Goal: Task Accomplishment & Management: Complete application form

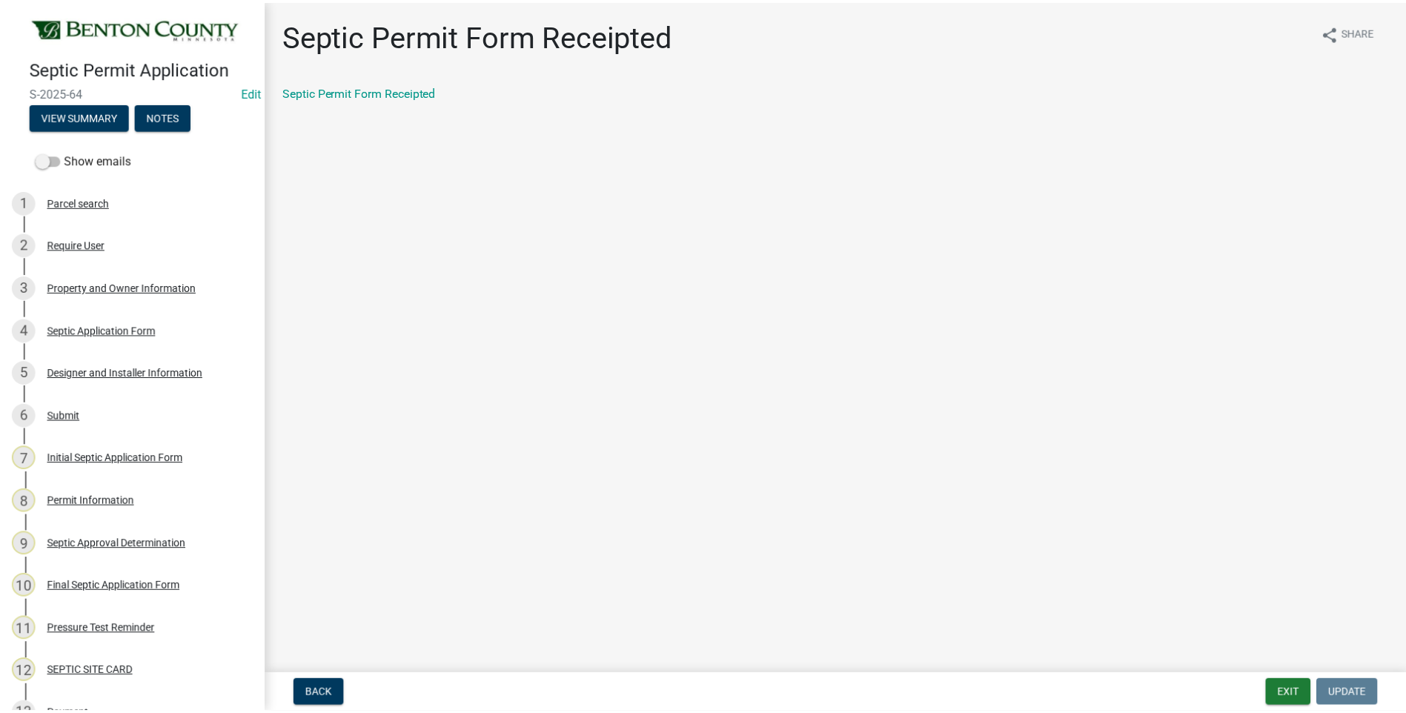
scroll to position [296, 0]
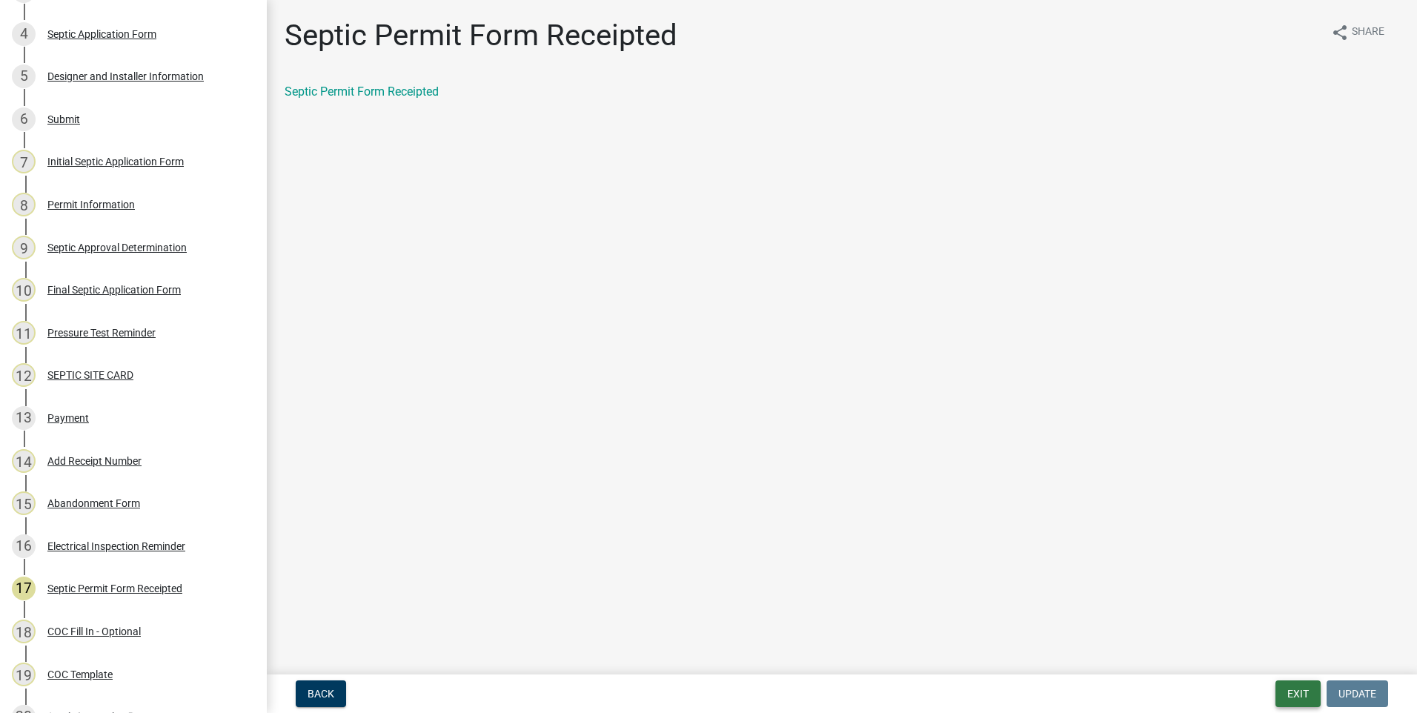
click at [1304, 694] on button "Exit" at bounding box center [1297, 693] width 45 height 27
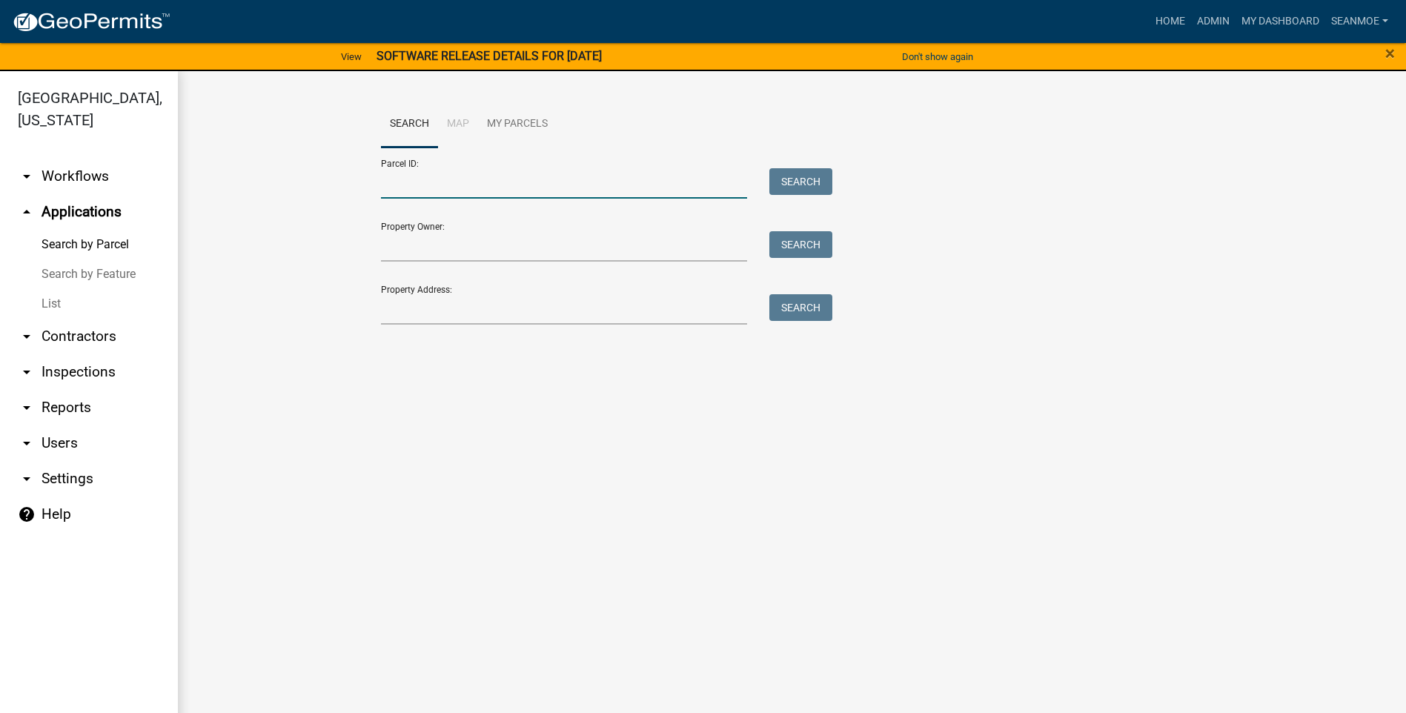
click at [474, 183] on input "Parcel ID:" at bounding box center [564, 183] width 367 height 30
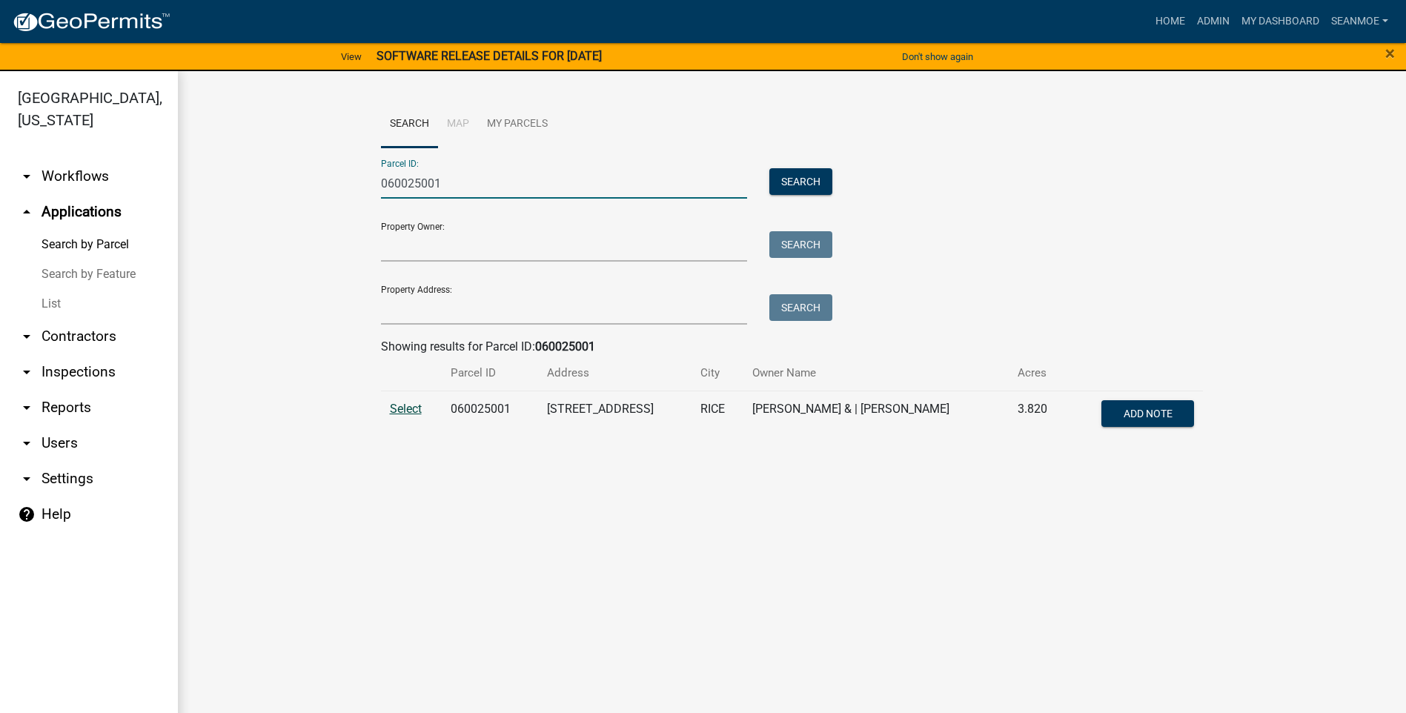
type input "060025001"
click at [409, 411] on span "Select" at bounding box center [406, 409] width 32 height 14
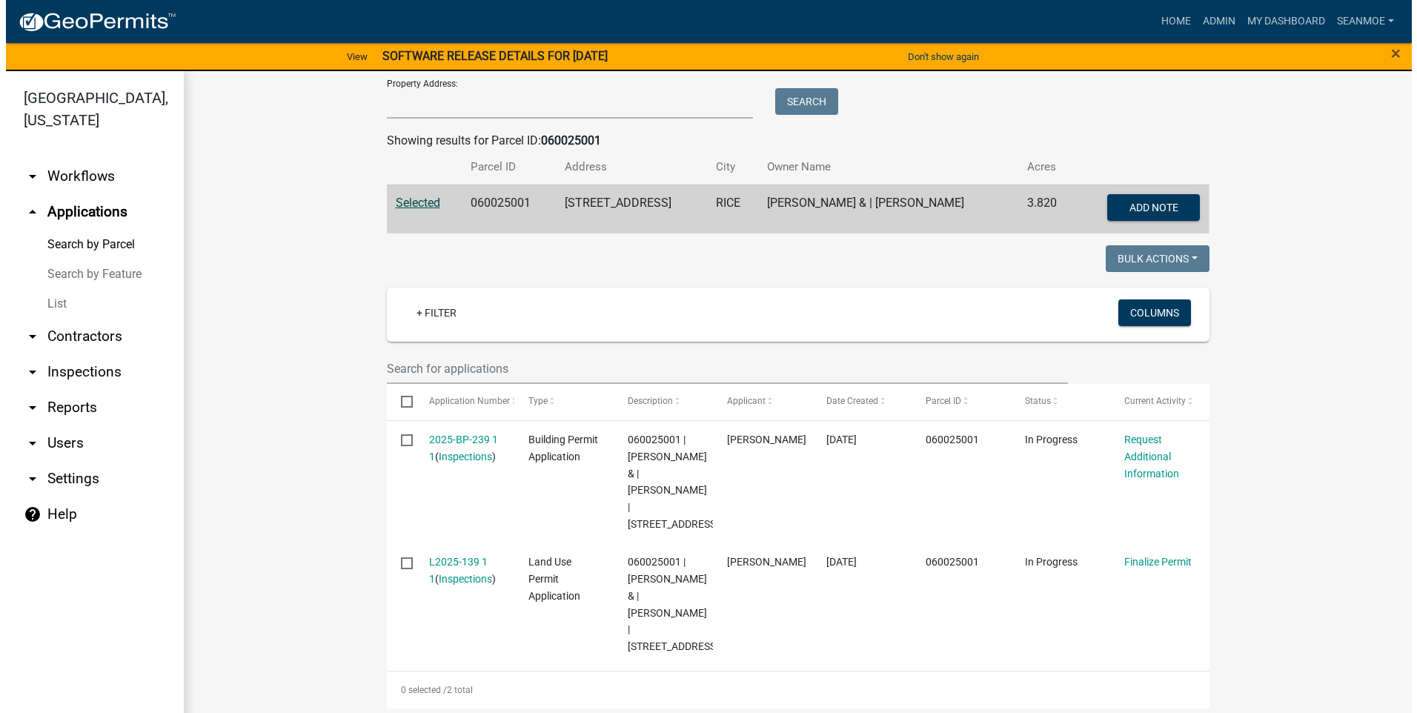
scroll to position [248, 0]
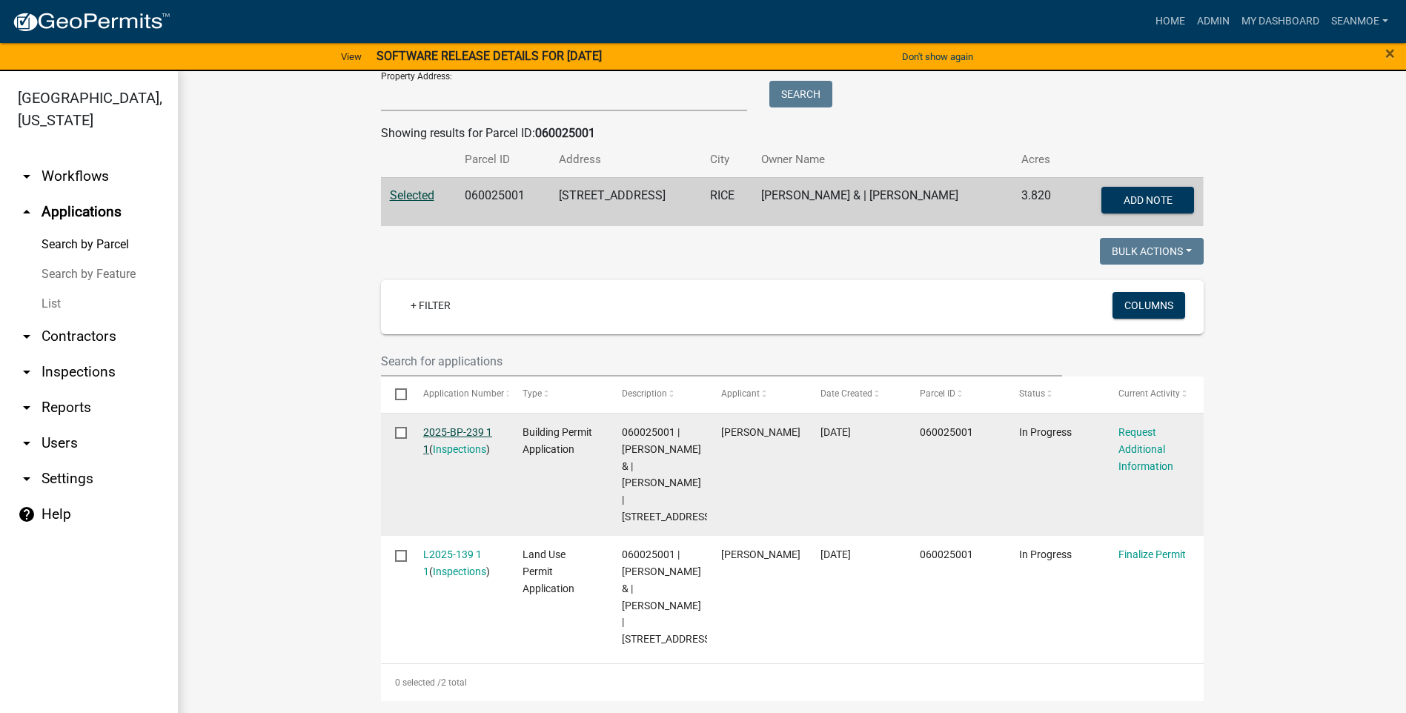
click at [463, 426] on link "2025-BP-239 1 1" at bounding box center [457, 440] width 69 height 29
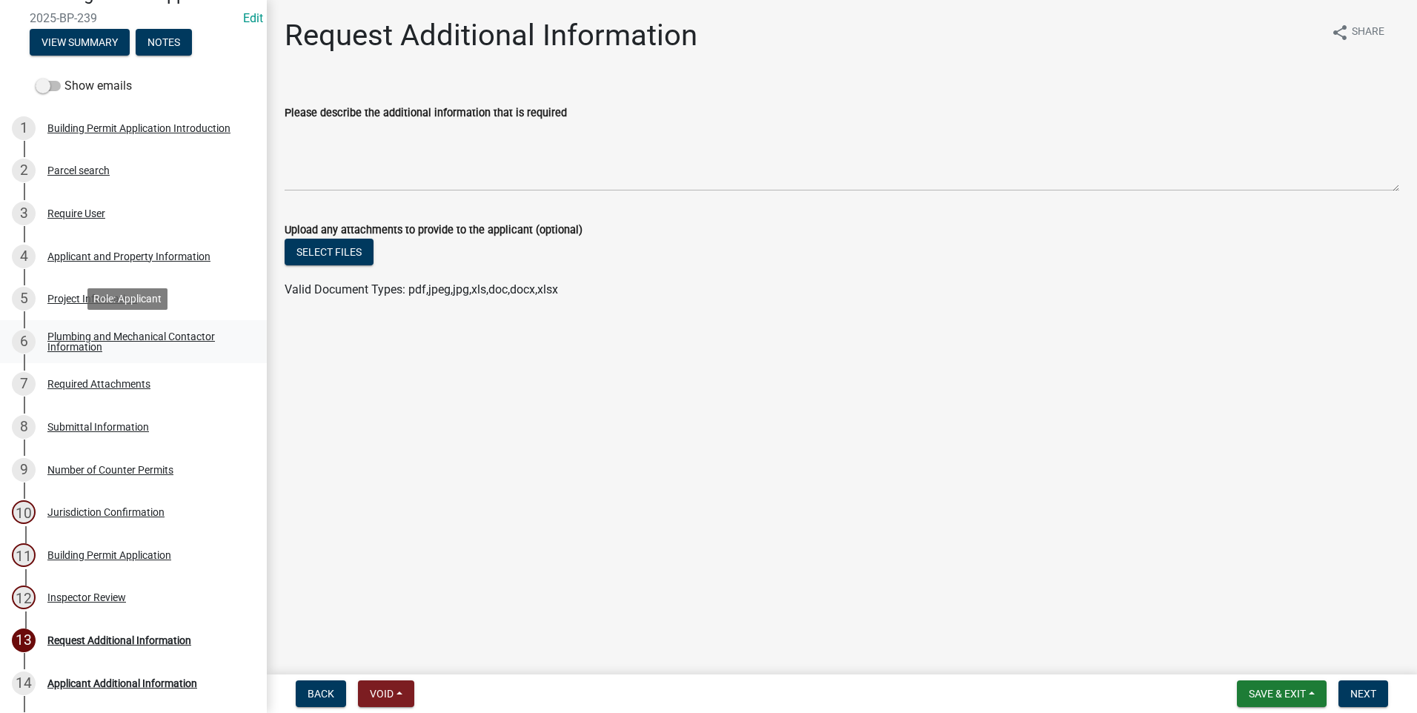
scroll to position [148, 0]
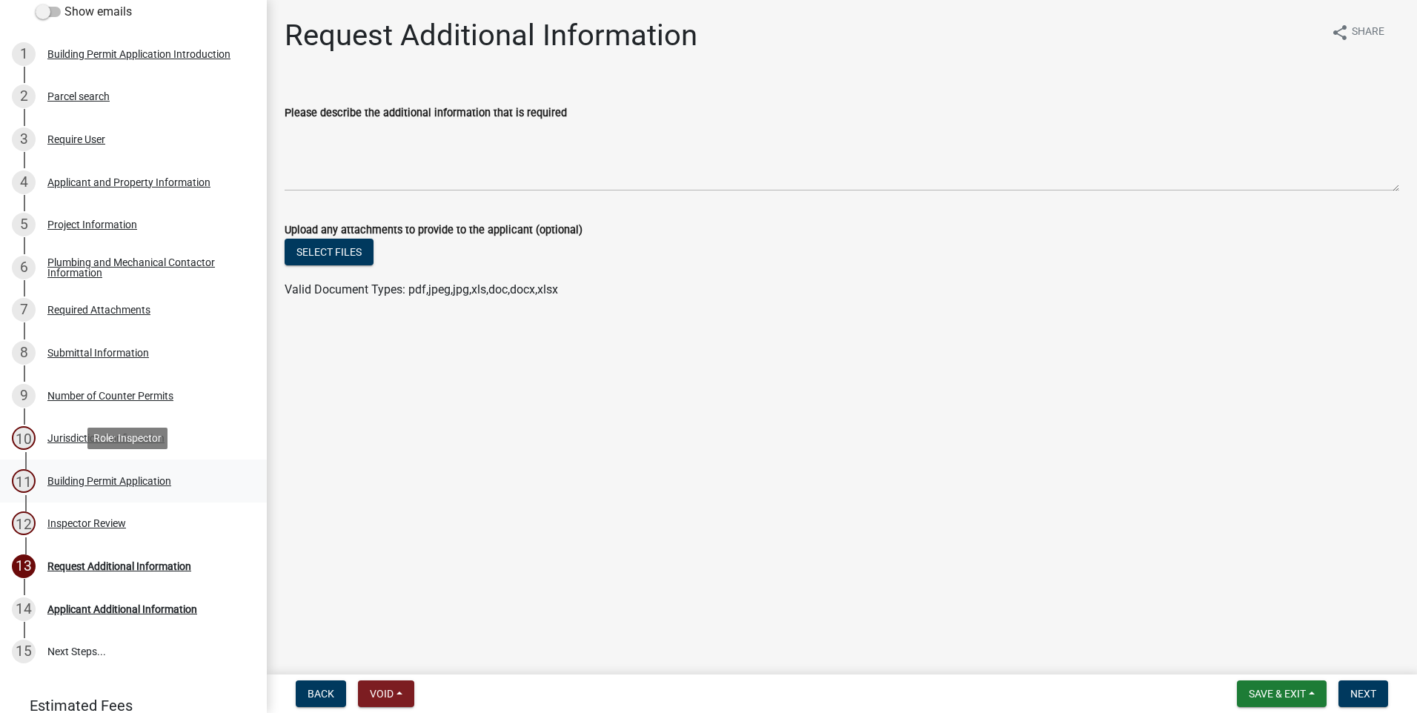
click at [130, 476] on div "Building Permit Application" at bounding box center [109, 481] width 124 height 10
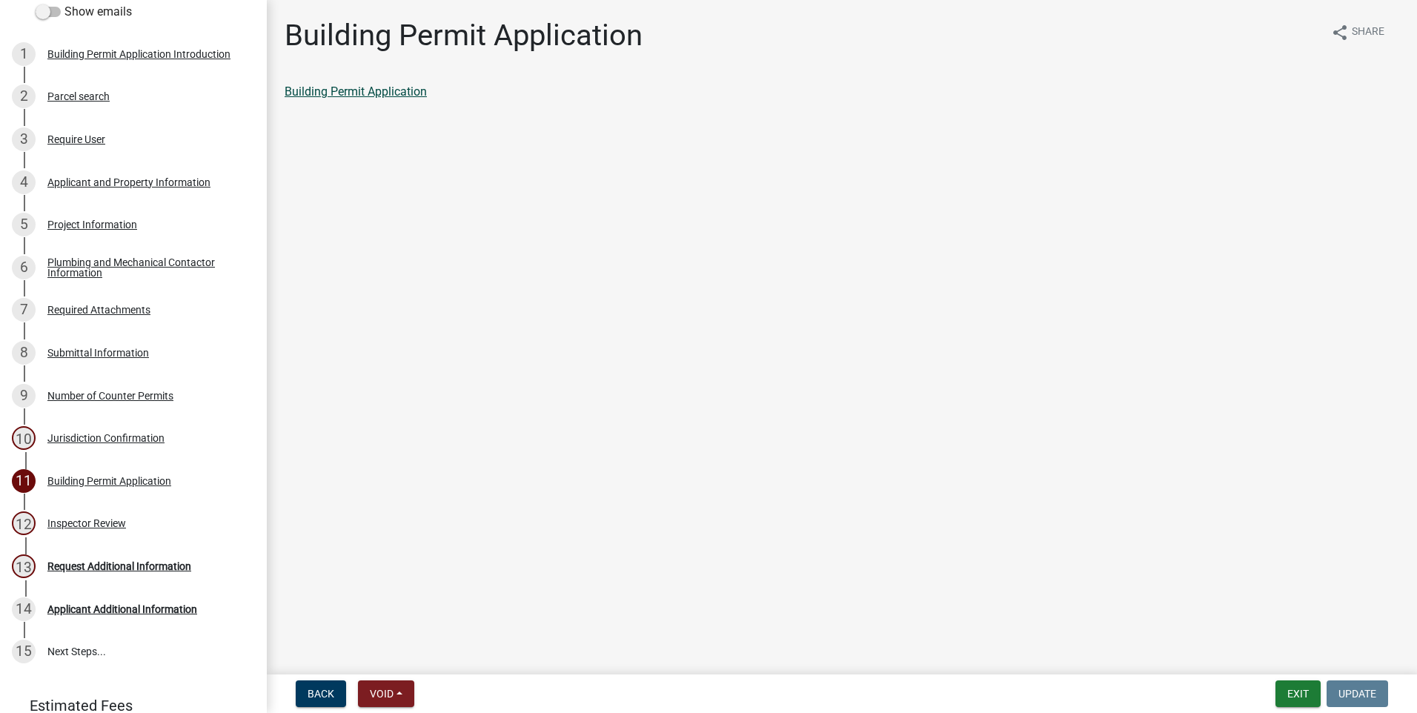
click at [361, 92] on link "Building Permit Application" at bounding box center [356, 91] width 142 height 14
click at [82, 134] on div "Require User" at bounding box center [76, 139] width 58 height 10
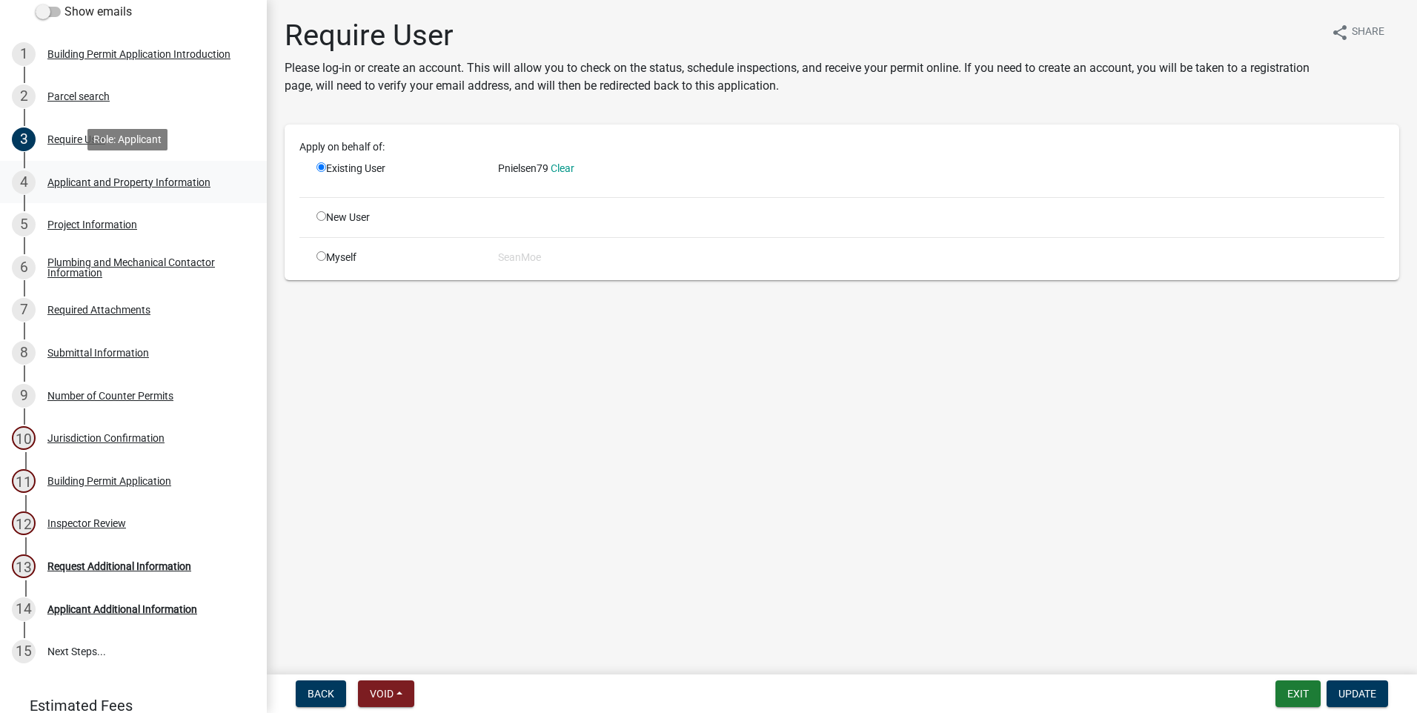
click at [110, 177] on div "Applicant and Property Information" at bounding box center [128, 182] width 163 height 10
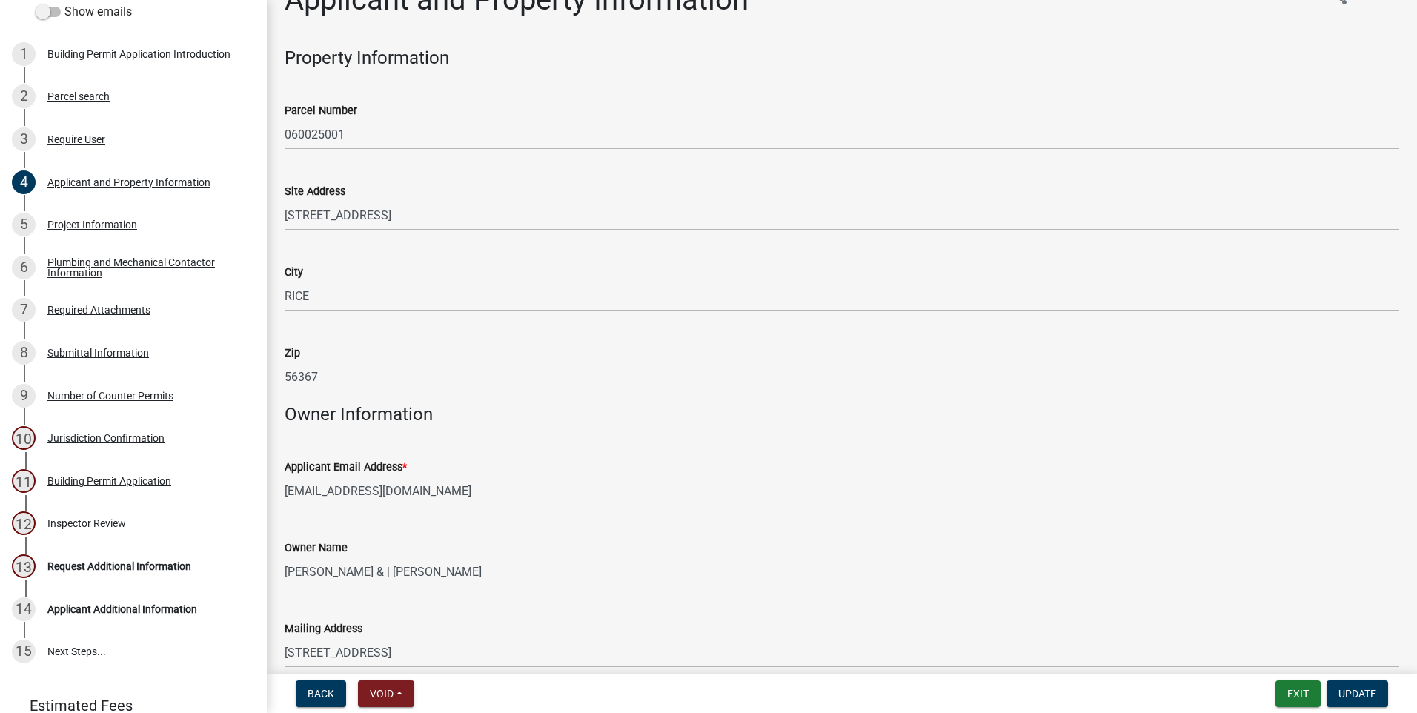
scroll to position [0, 0]
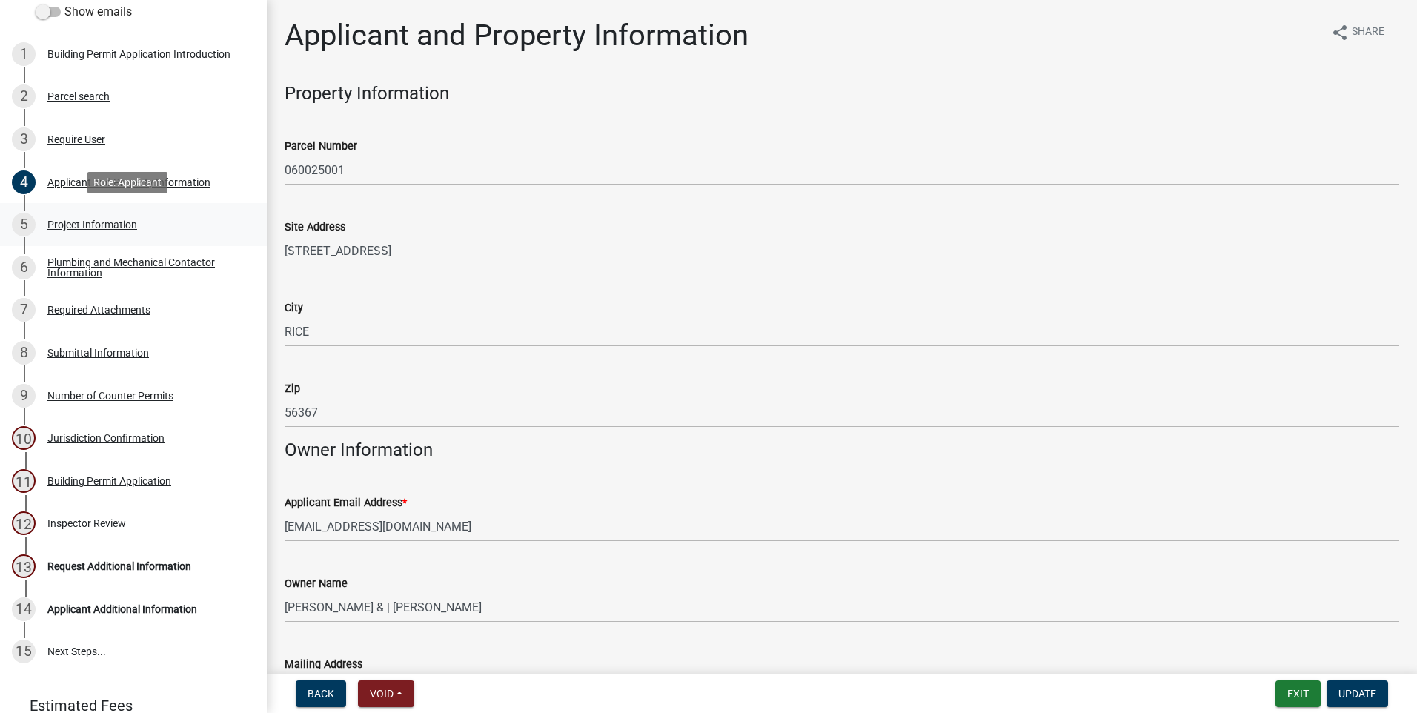
click at [107, 220] on div "Project Information" at bounding box center [92, 224] width 90 height 10
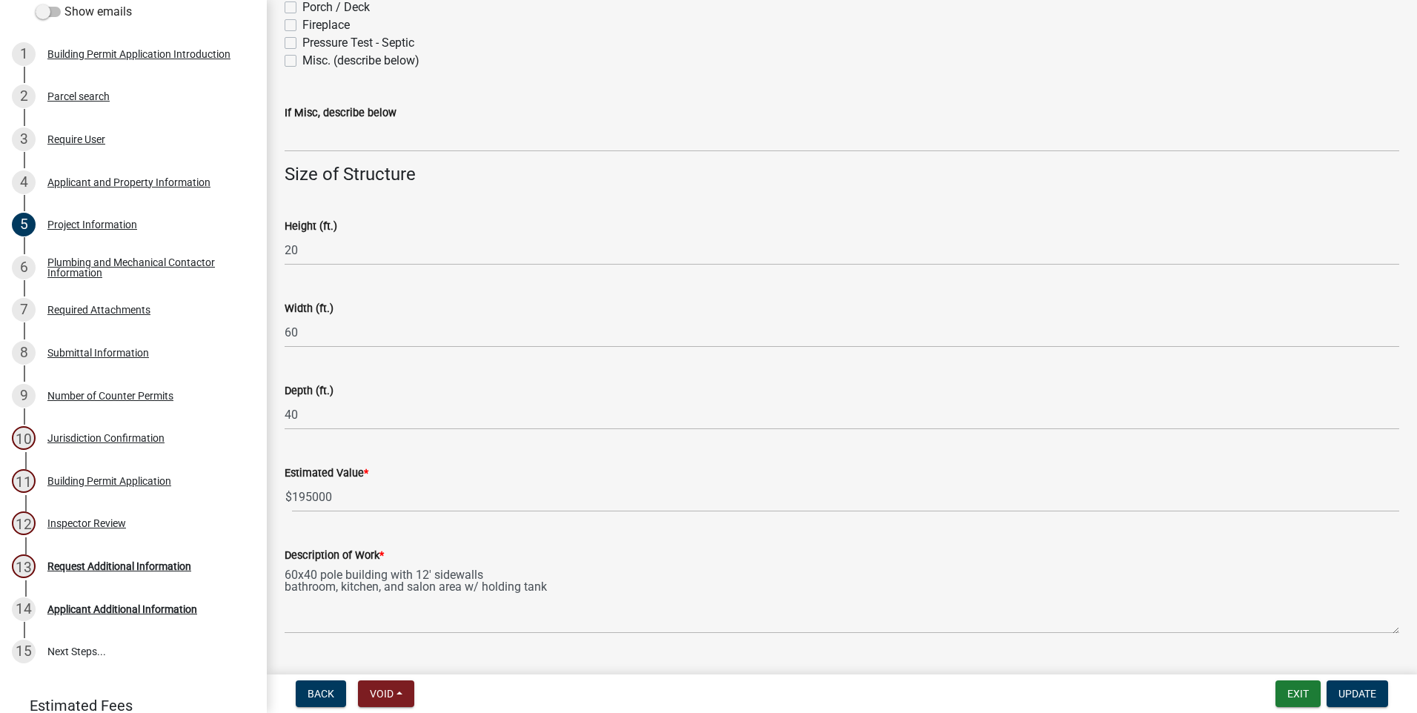
scroll to position [850, 0]
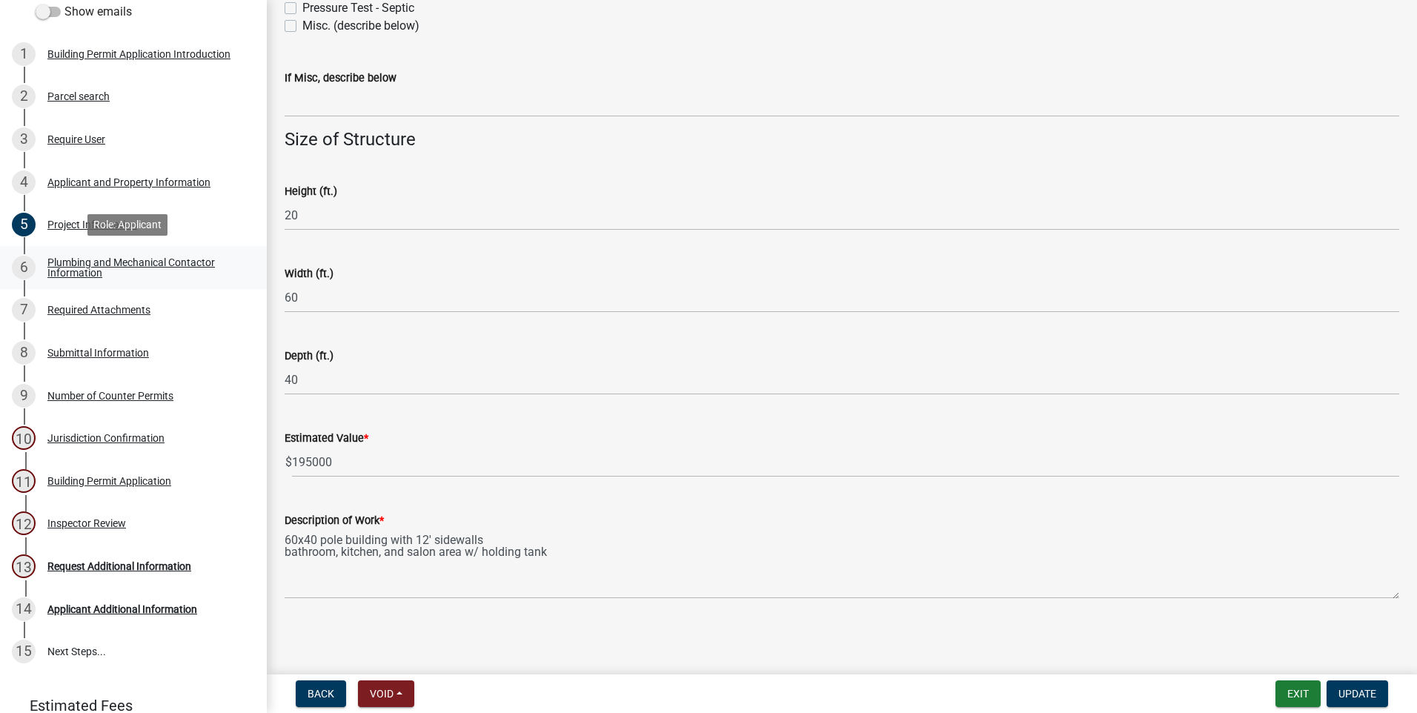
click at [73, 265] on div "Plumbing and Mechanical Contactor Information" at bounding box center [145, 267] width 196 height 21
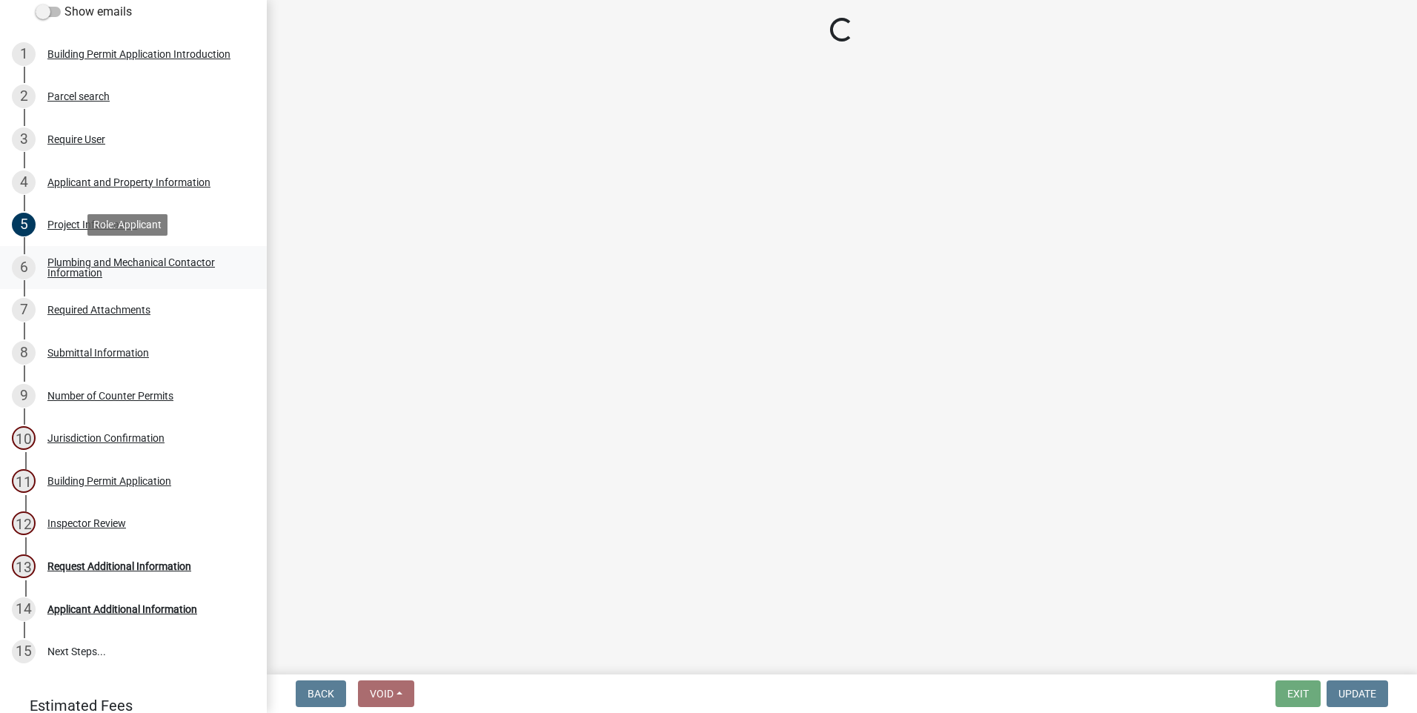
scroll to position [0, 0]
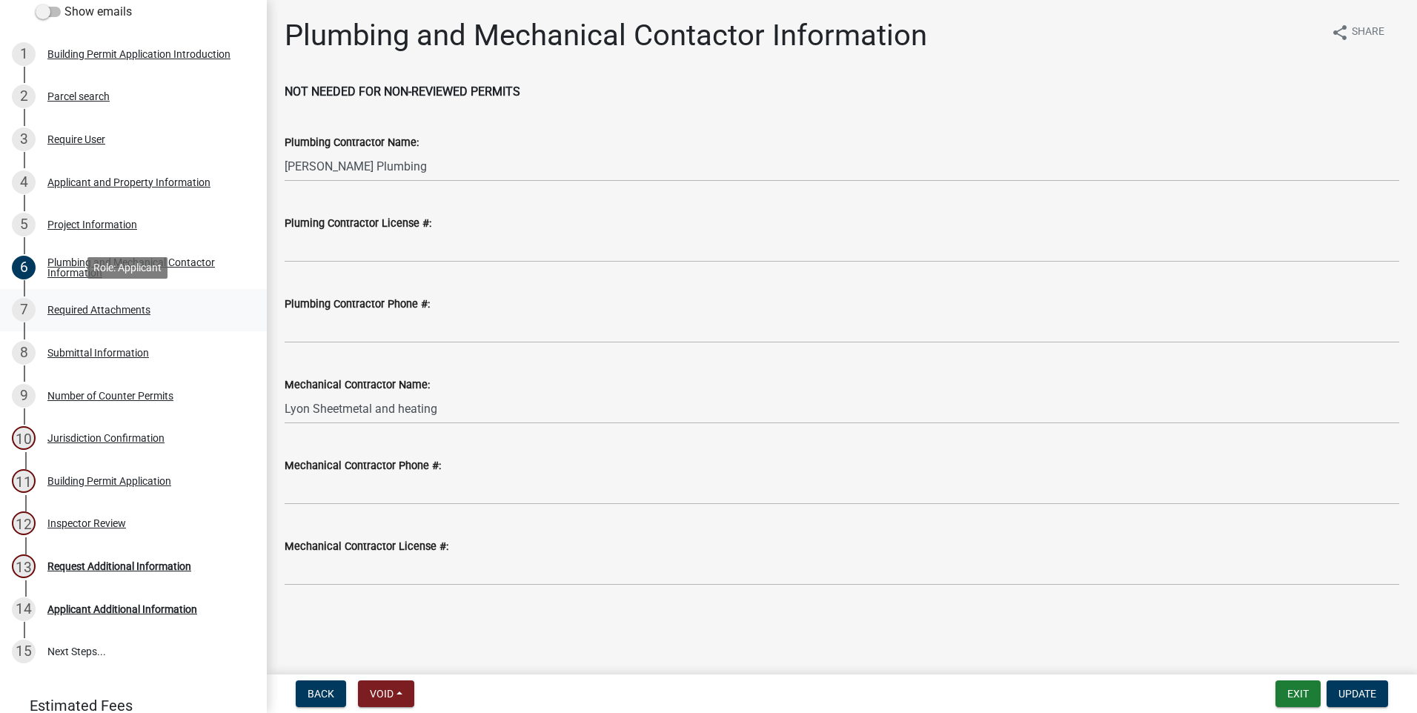
click at [87, 310] on div "Required Attachments" at bounding box center [98, 310] width 103 height 10
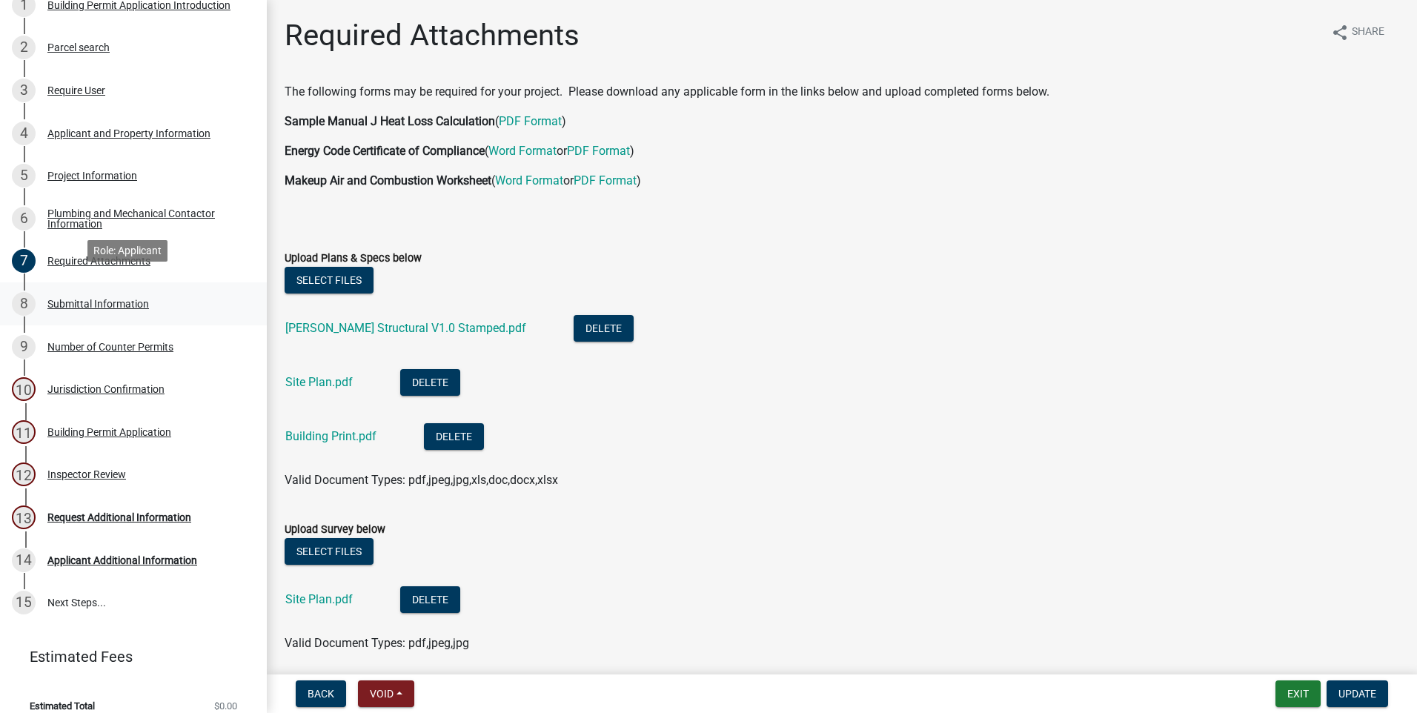
scroll to position [211, 0]
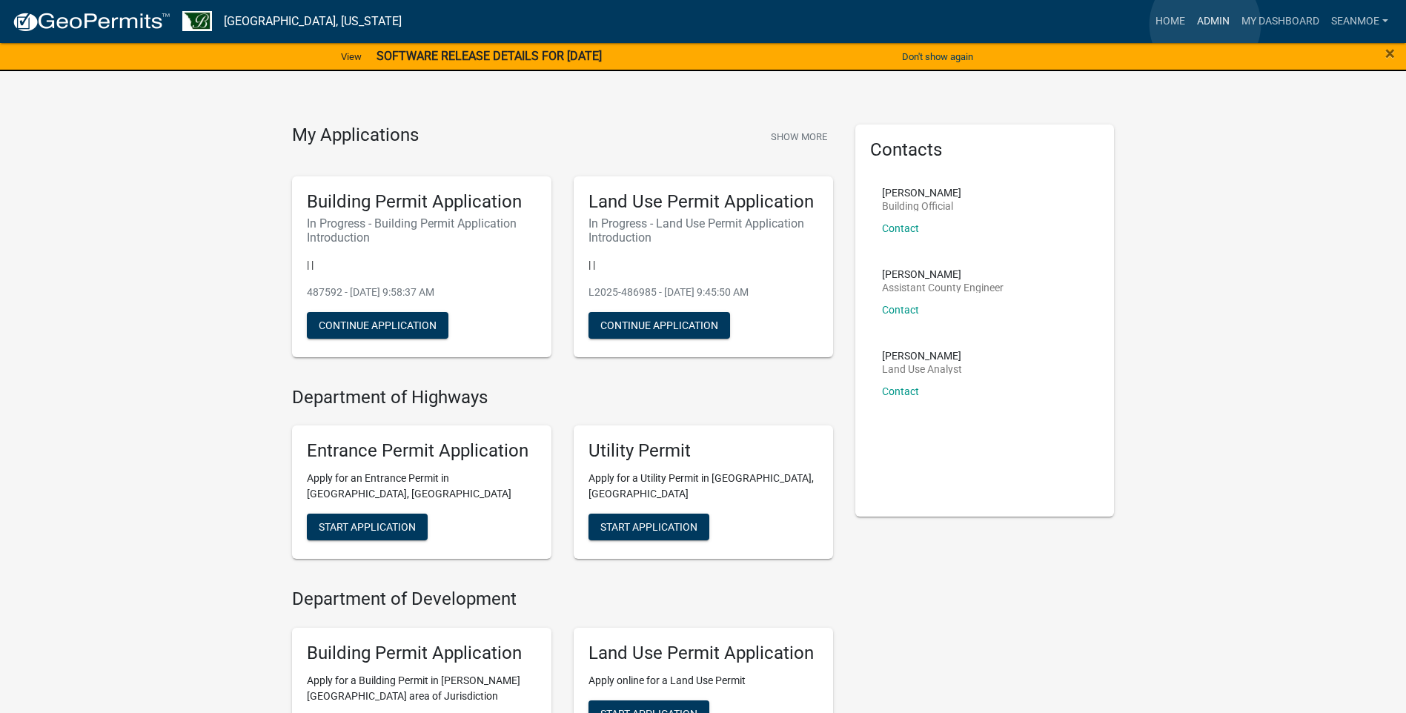
click at [1205, 24] on link "Admin" at bounding box center [1213, 21] width 44 height 28
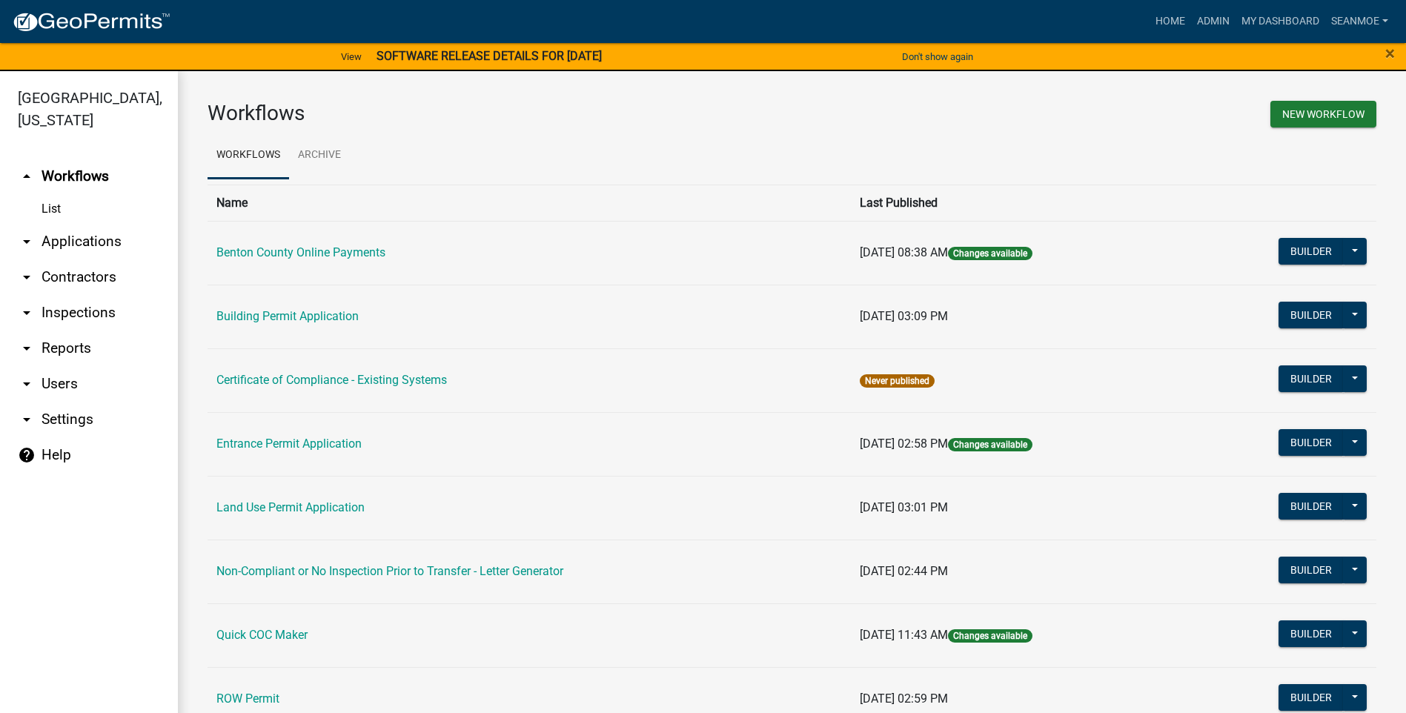
click at [90, 238] on link "arrow_drop_down Applications" at bounding box center [89, 242] width 178 height 36
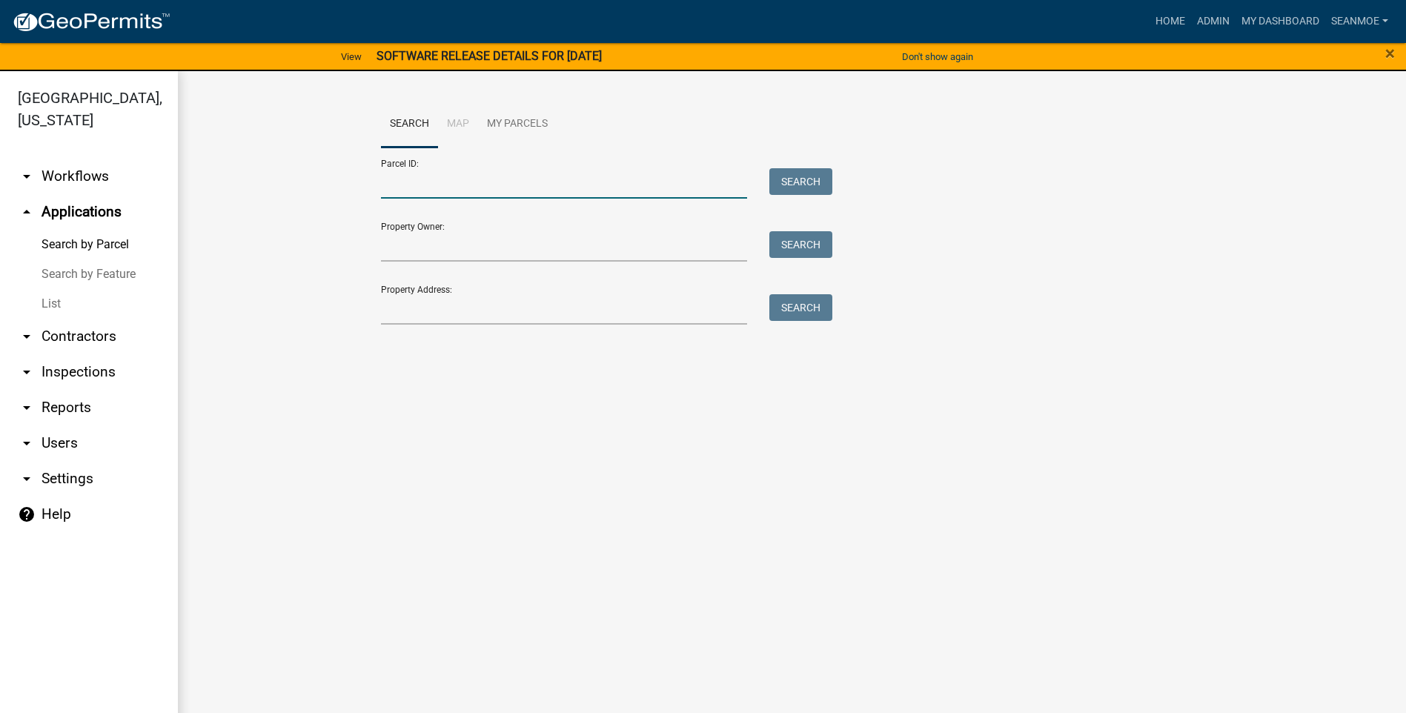
click at [413, 190] on input "Parcel ID:" at bounding box center [564, 183] width 367 height 30
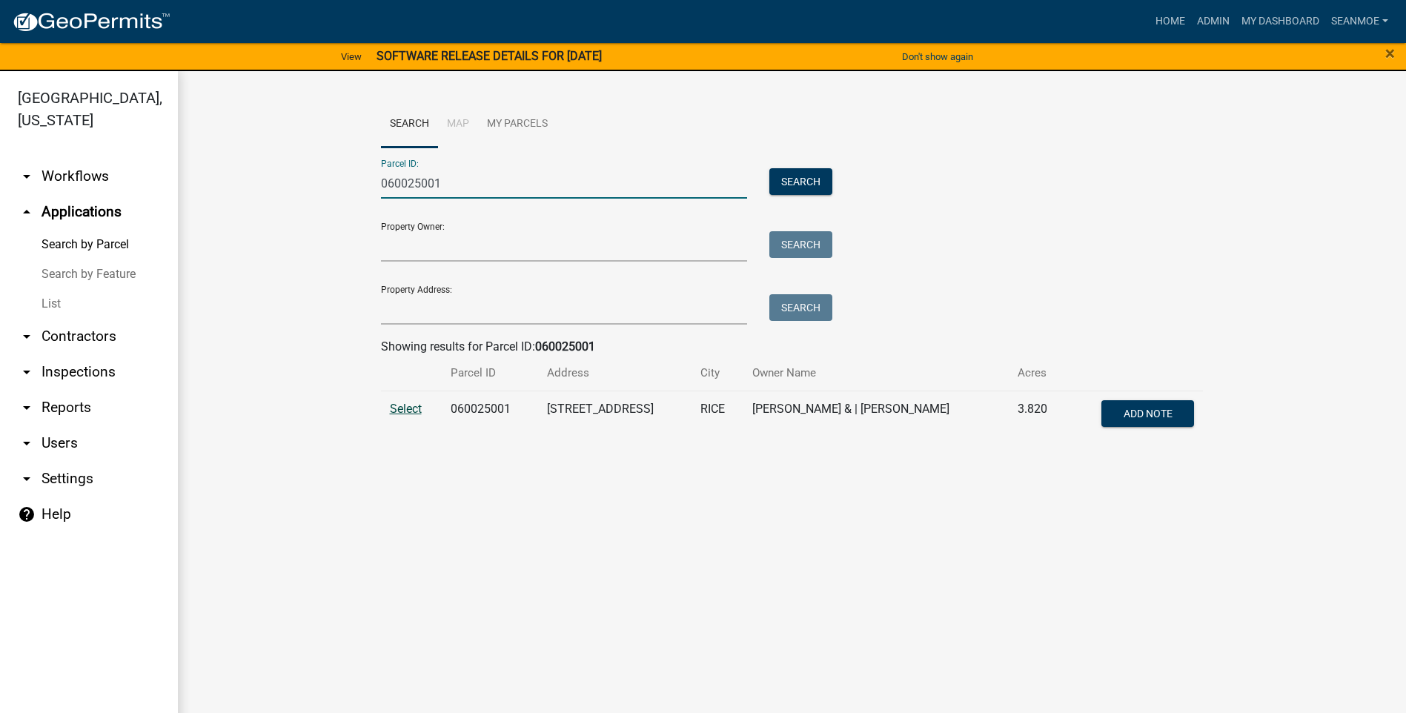
type input "060025001"
click at [408, 413] on span "Select" at bounding box center [406, 409] width 32 height 14
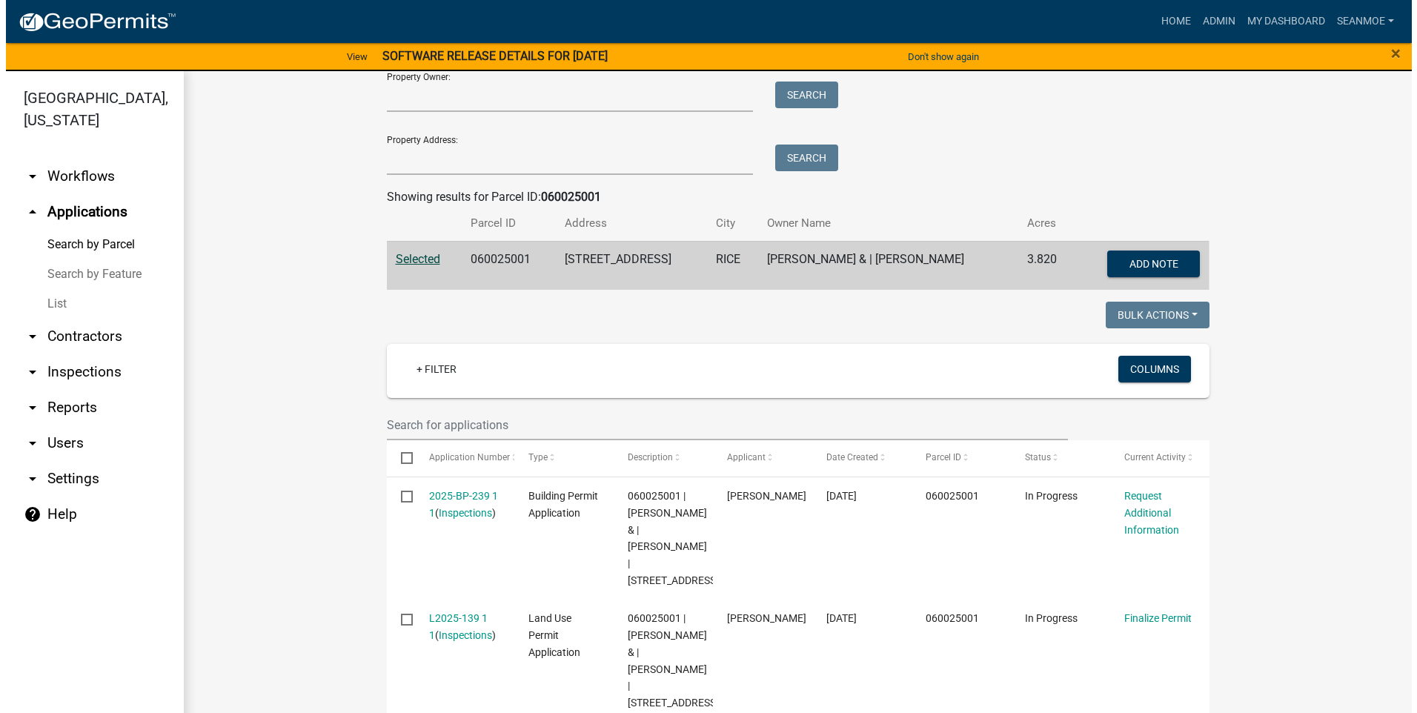
scroll to position [248, 0]
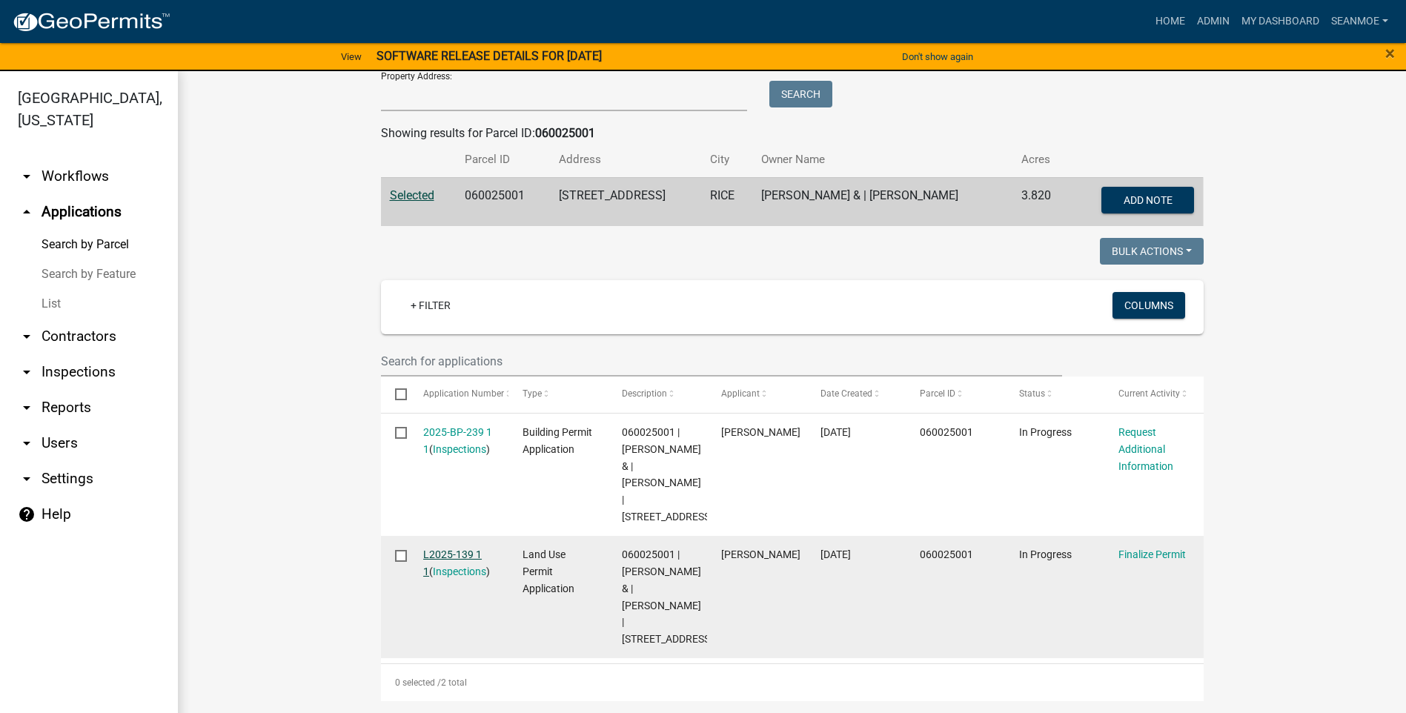
click at [457, 548] on link "L2025-139 1 1" at bounding box center [452, 562] width 59 height 29
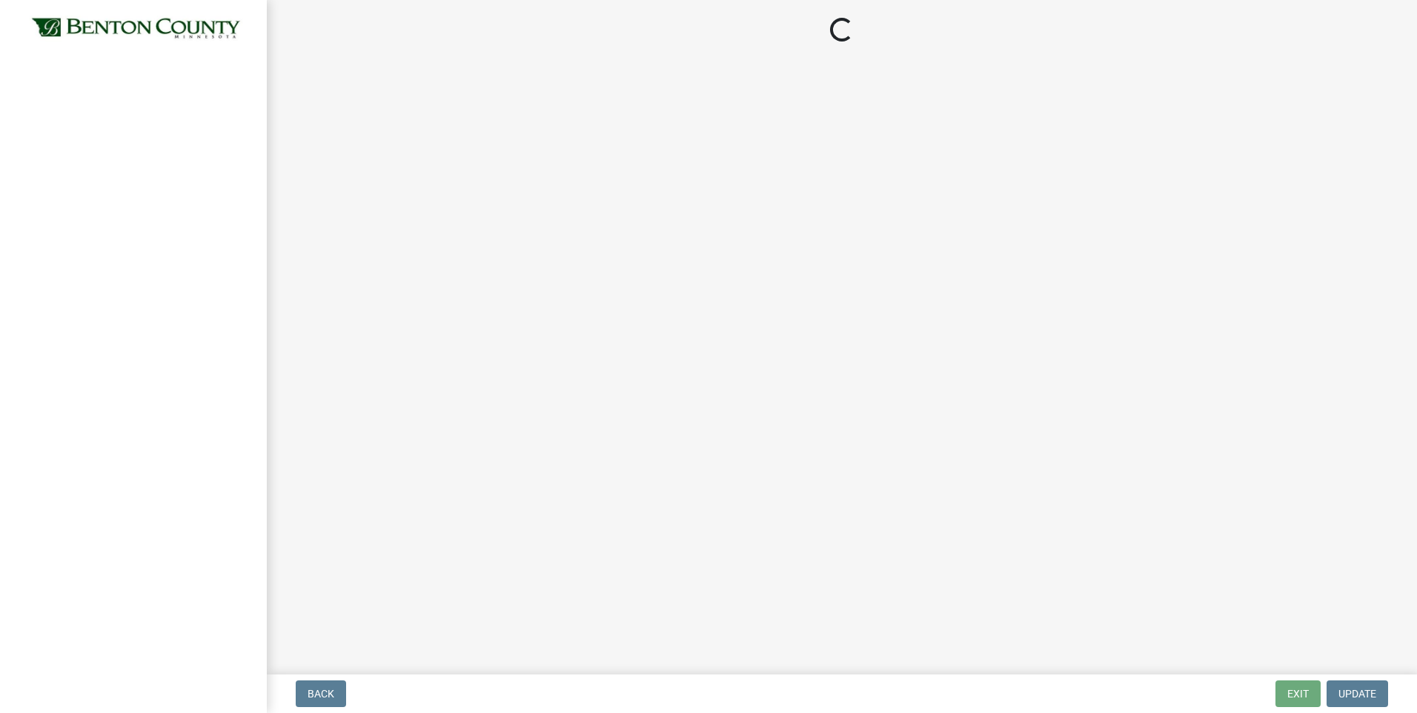
select select "2873f93f-8df0-4e6b-8434-4300eee57b0f"
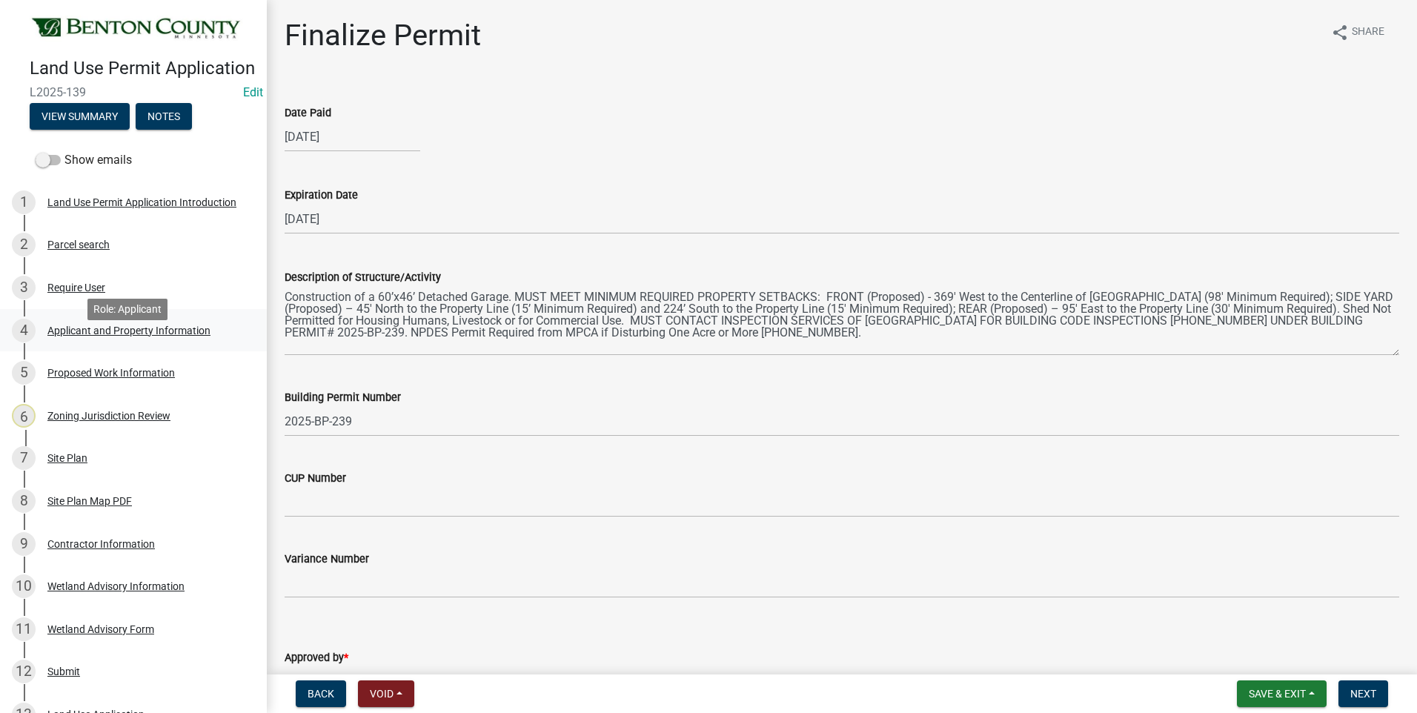
click at [139, 336] on div "Applicant and Property Information" at bounding box center [128, 330] width 163 height 10
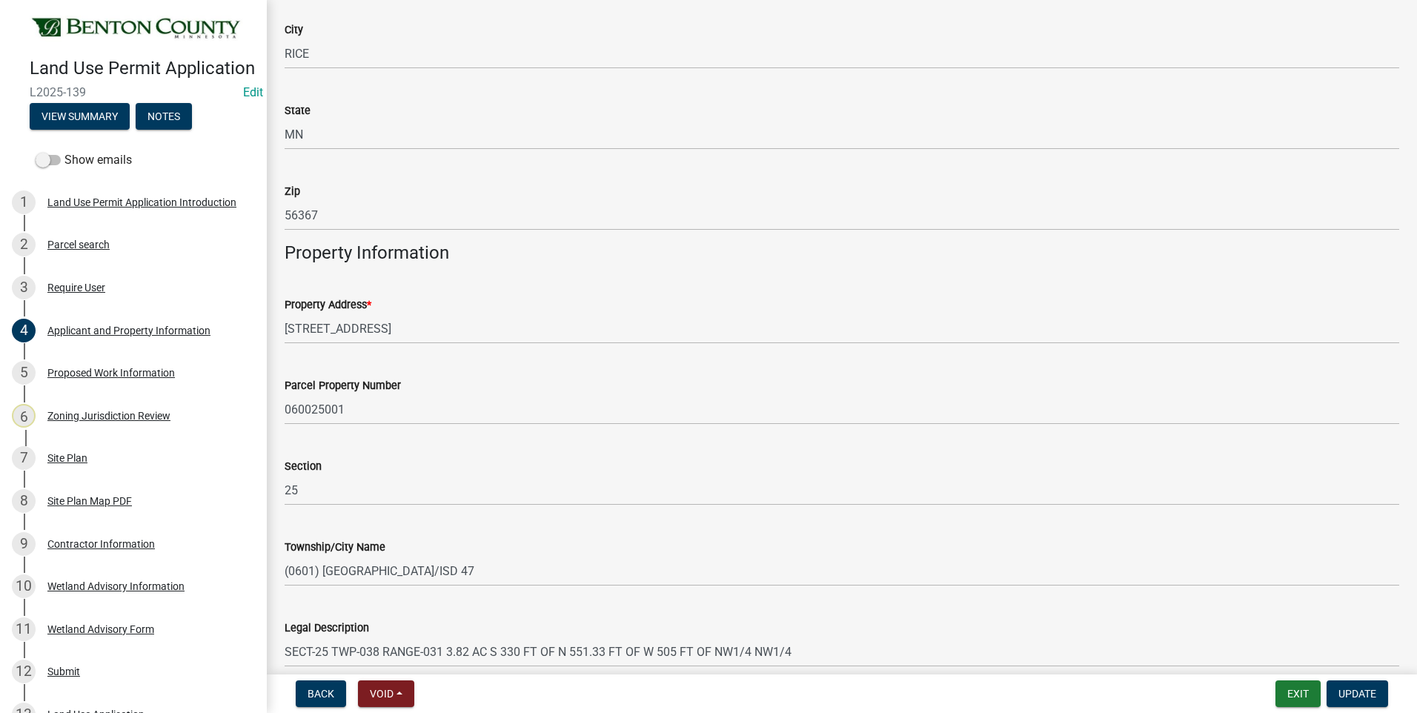
scroll to position [661, 0]
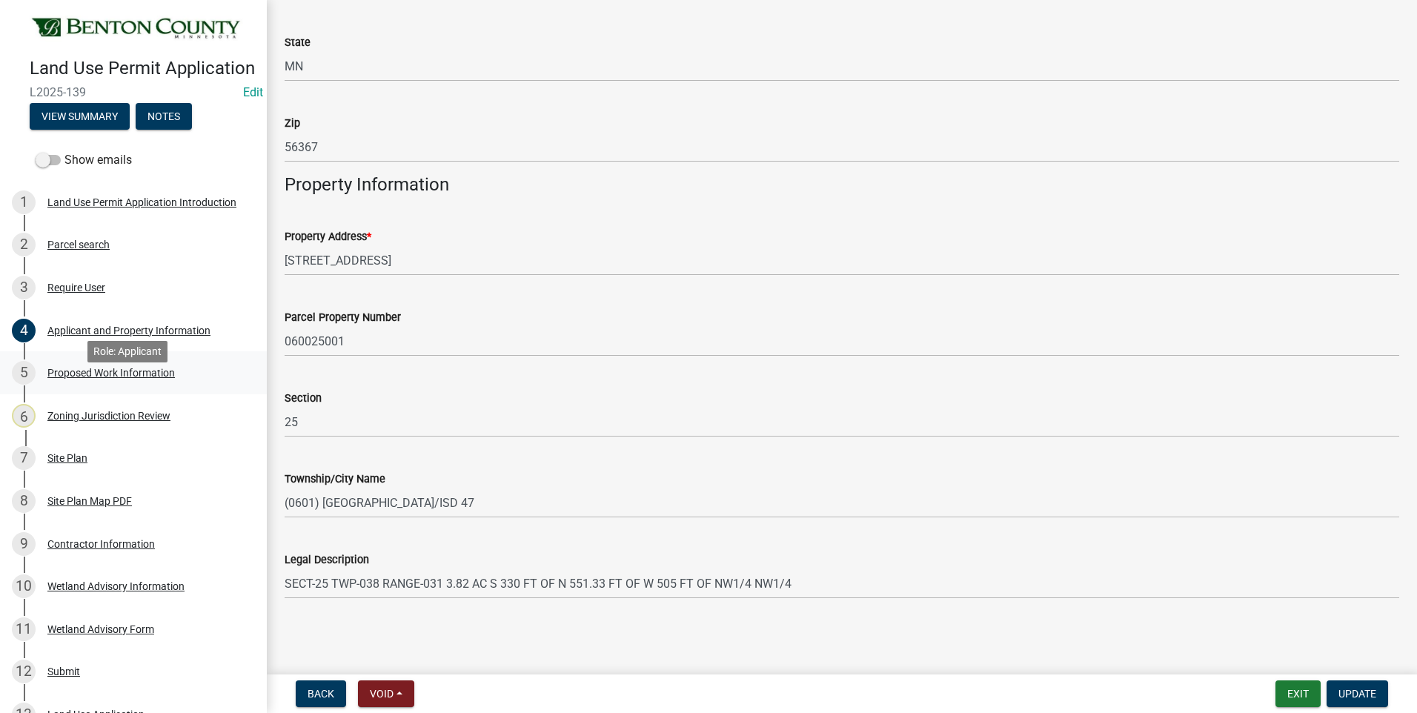
click at [168, 378] on div "Proposed Work Information" at bounding box center [110, 373] width 127 height 10
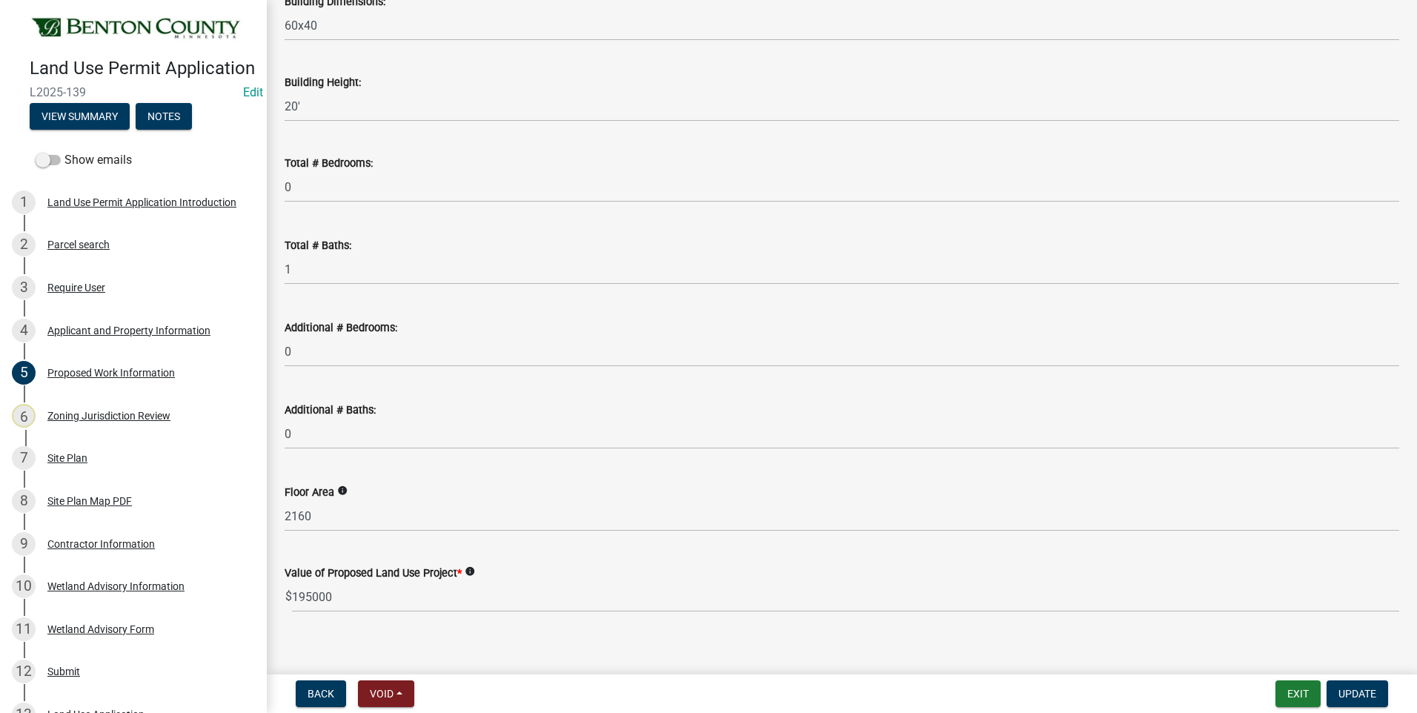
scroll to position [830, 0]
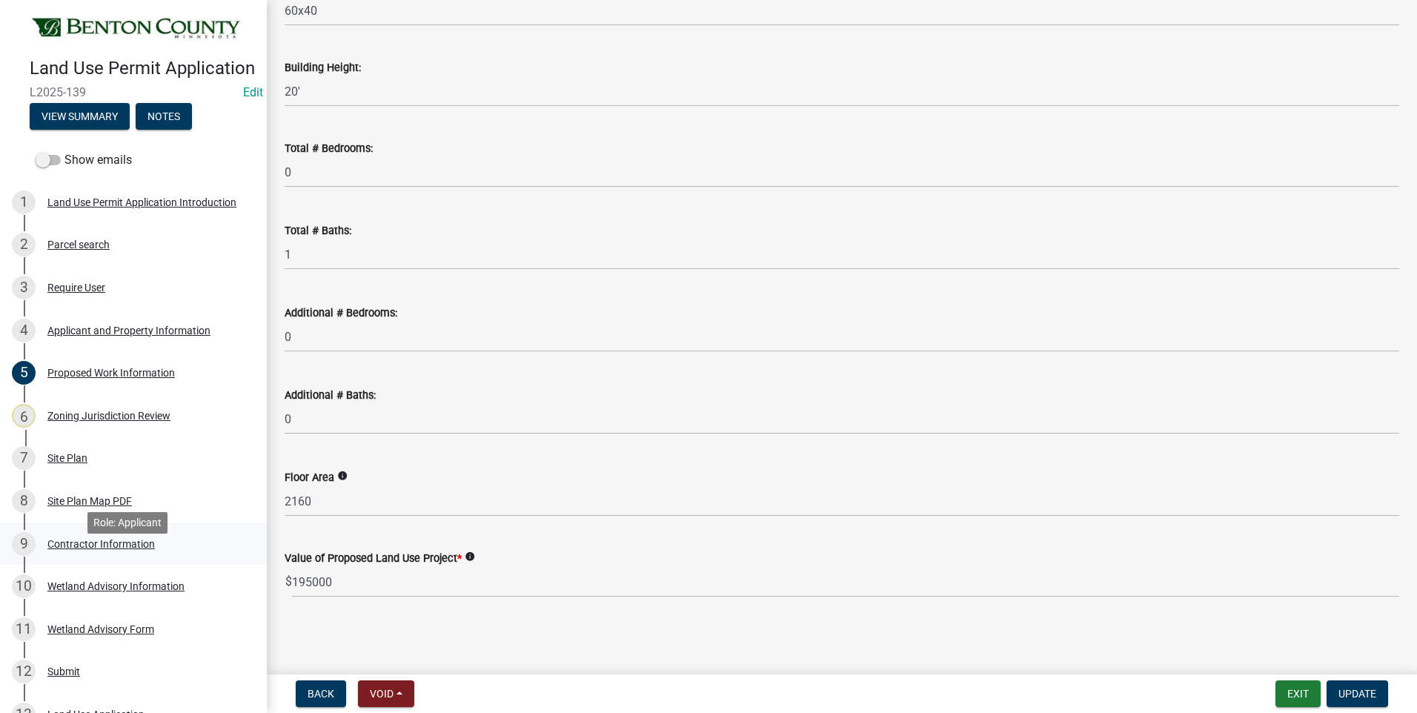
click at [113, 549] on div "Contractor Information" at bounding box center [100, 544] width 107 height 10
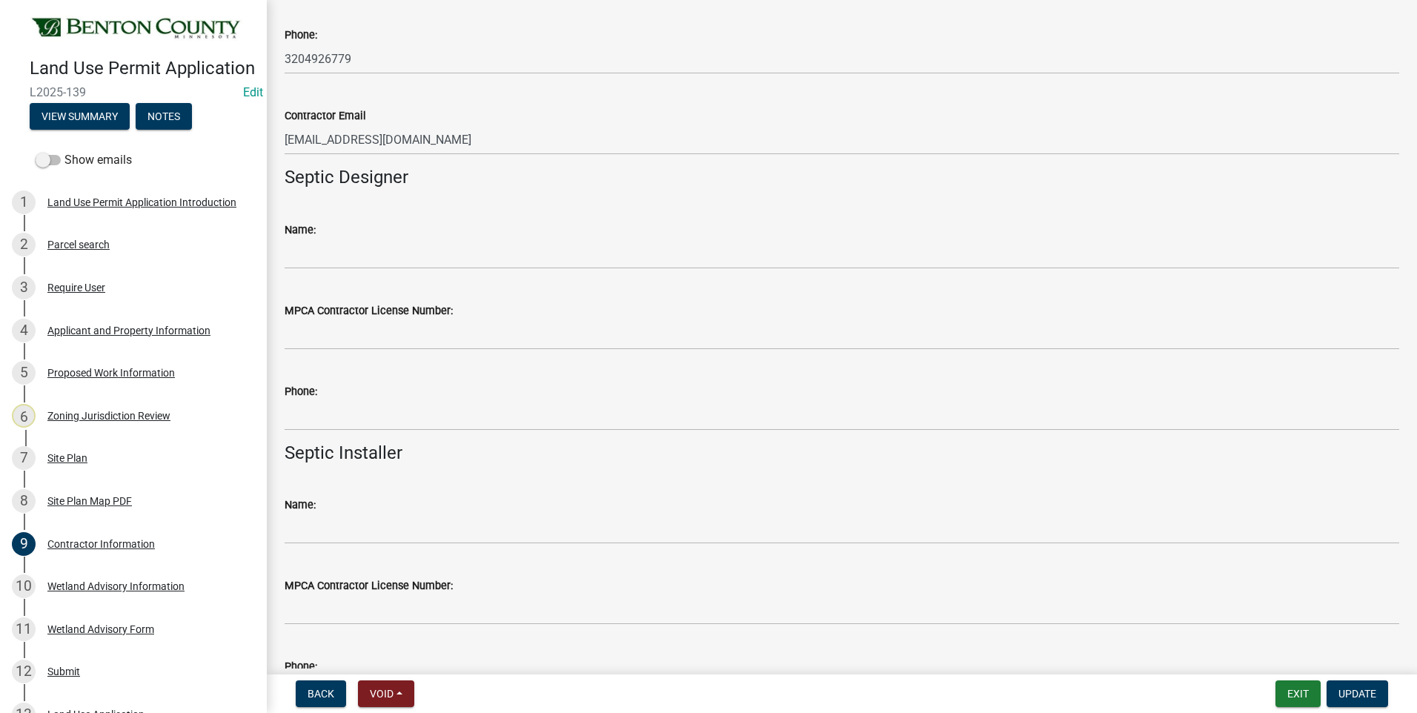
scroll to position [371, 0]
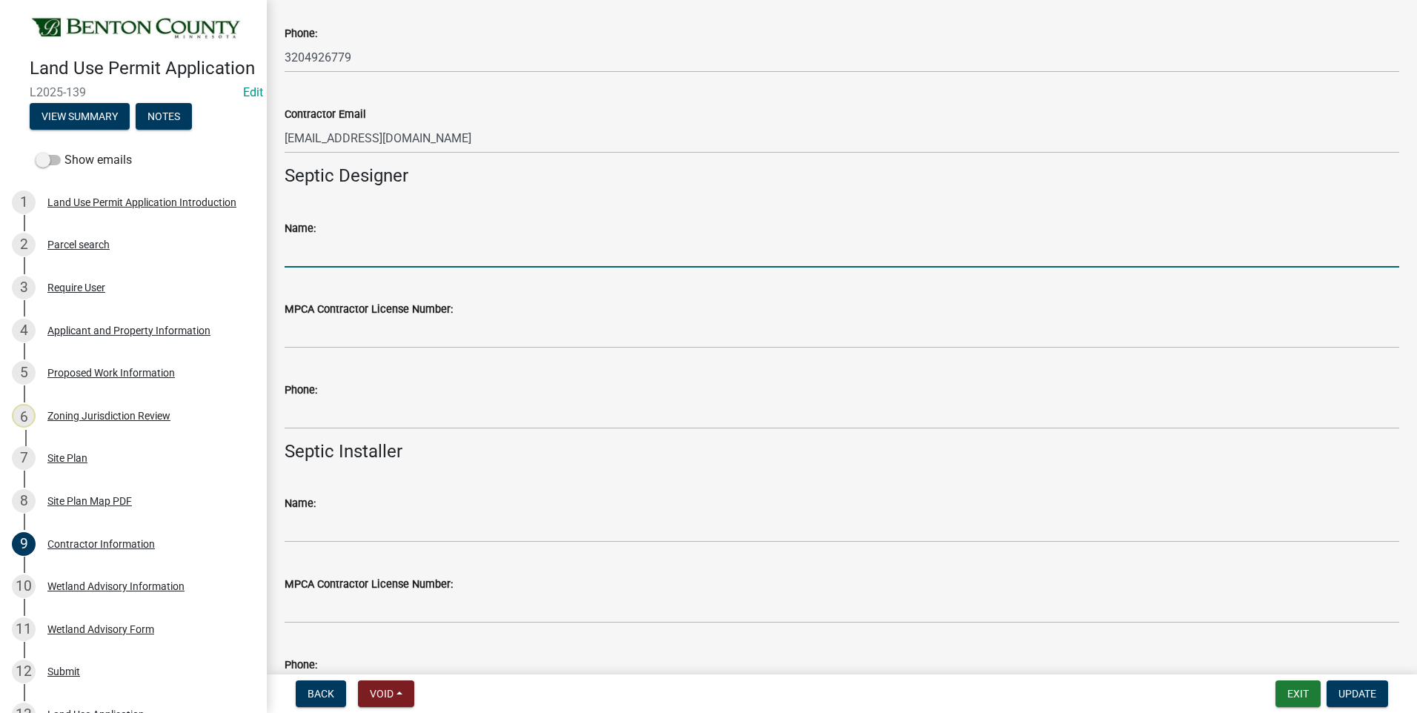
click at [351, 253] on input "Name:" at bounding box center [842, 252] width 1115 height 30
type input "Ark Septic - [PERSON_NAME]"
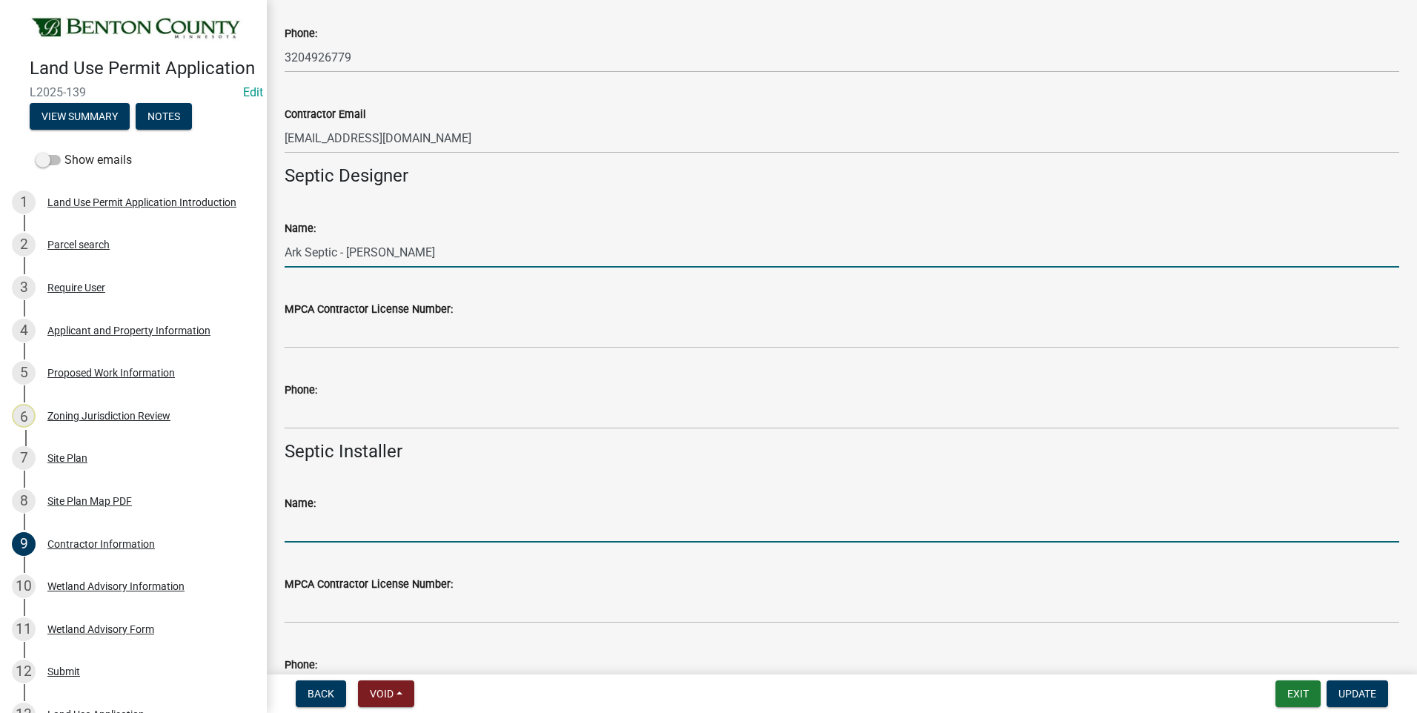
type input "Ark Septic - [PERSON_NAME]"
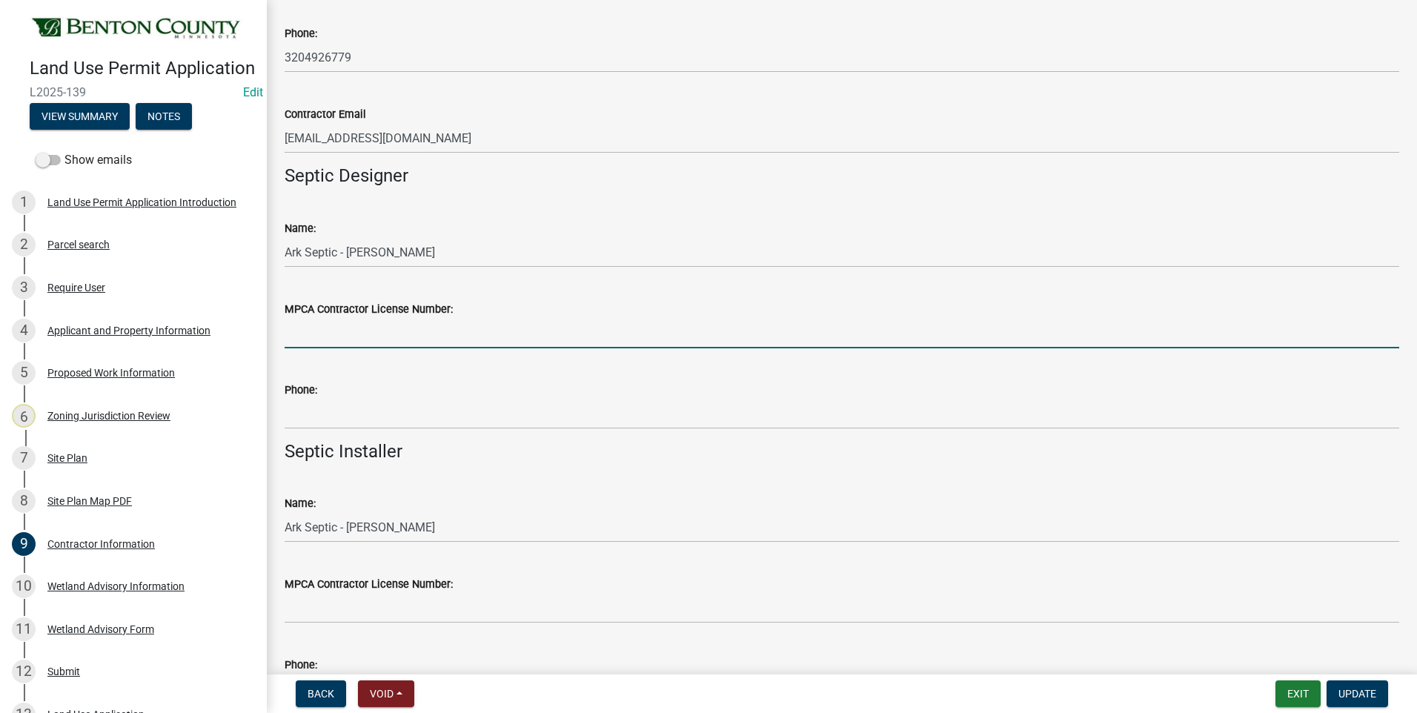
click at [406, 336] on input "MPCA Contractor License Number:" at bounding box center [842, 333] width 1115 height 30
type input "3974"
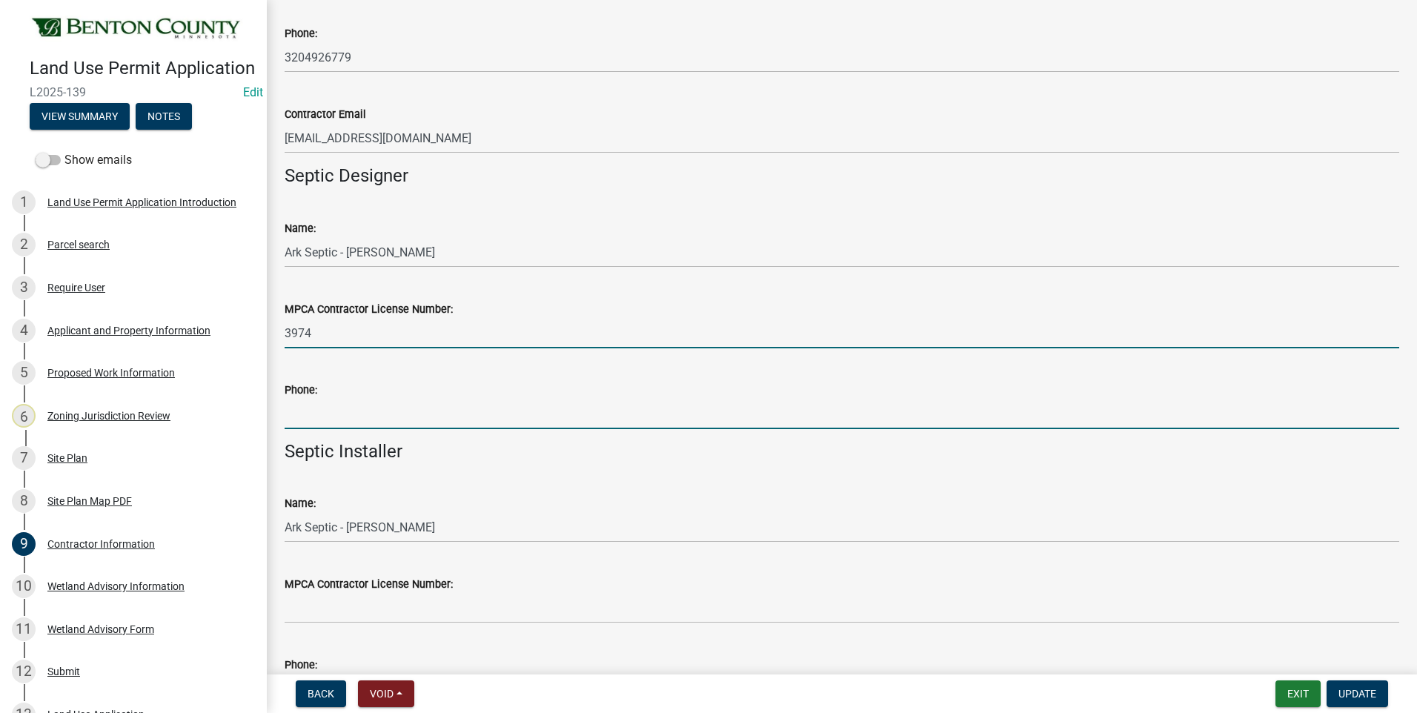
click at [364, 417] on input "Phone:" at bounding box center [842, 414] width 1115 height 30
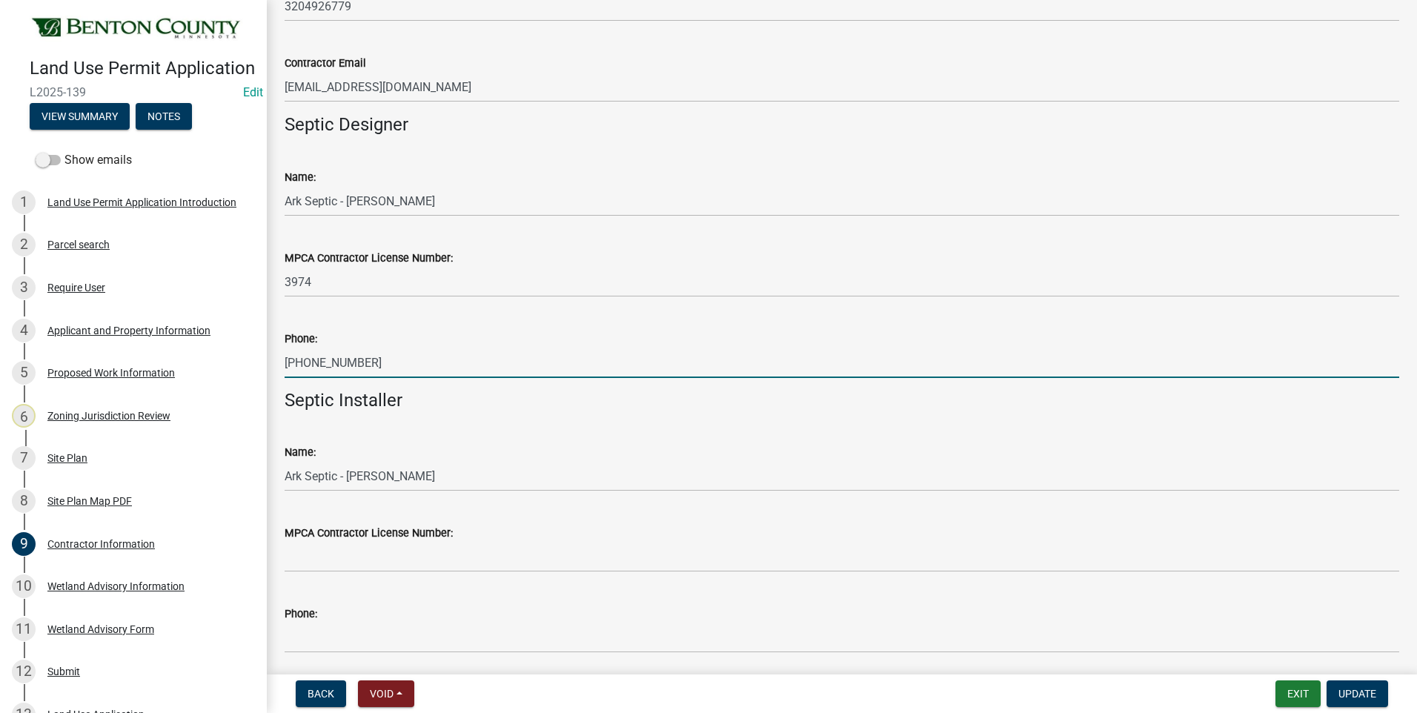
scroll to position [476, 0]
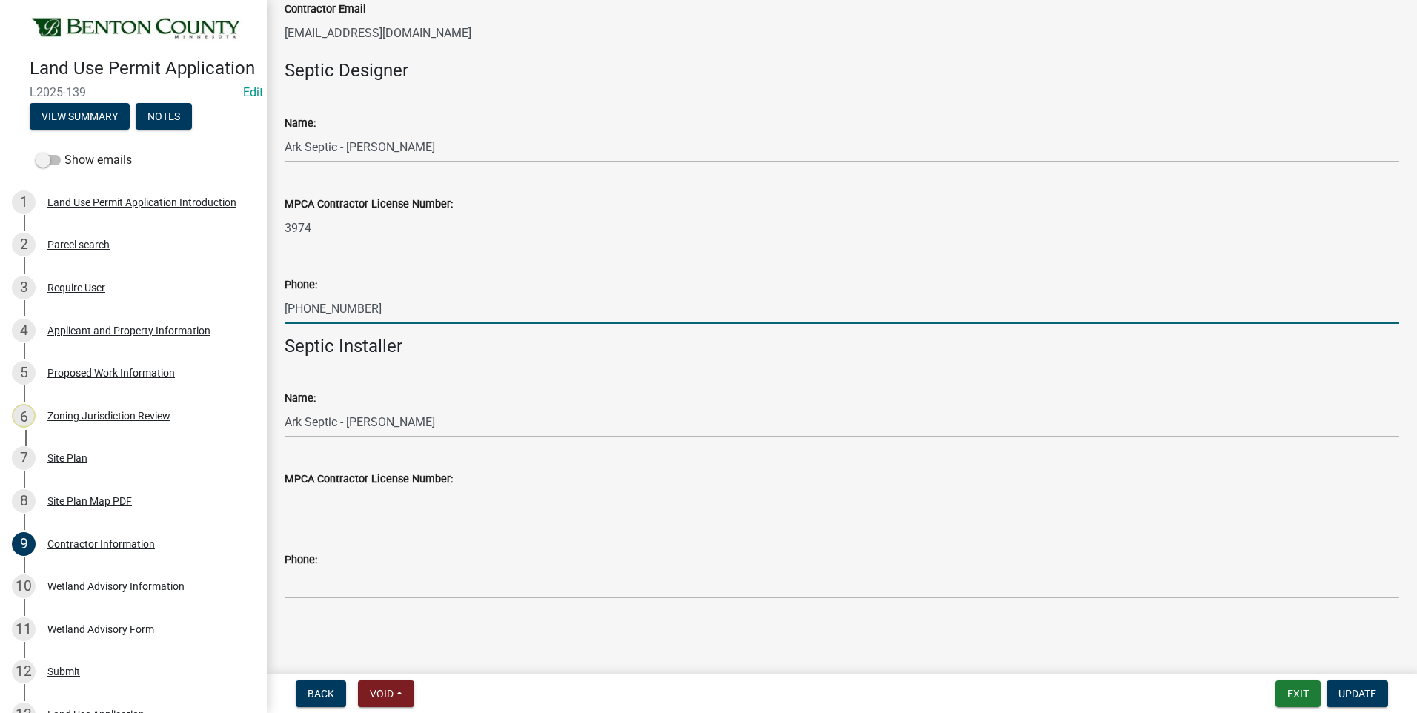
type input "[PHONE_NUMBER]"
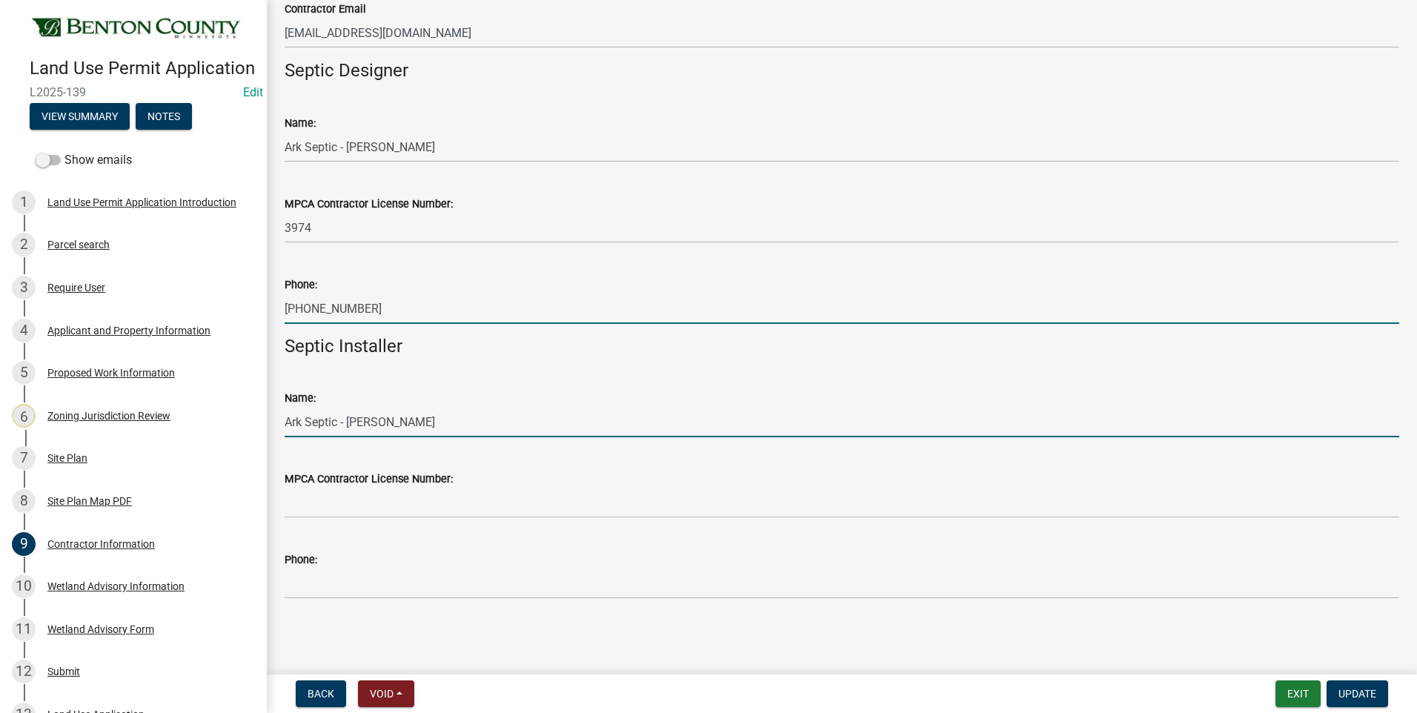
click at [439, 422] on input "Ark Septic - [PERSON_NAME]" at bounding box center [842, 422] width 1115 height 30
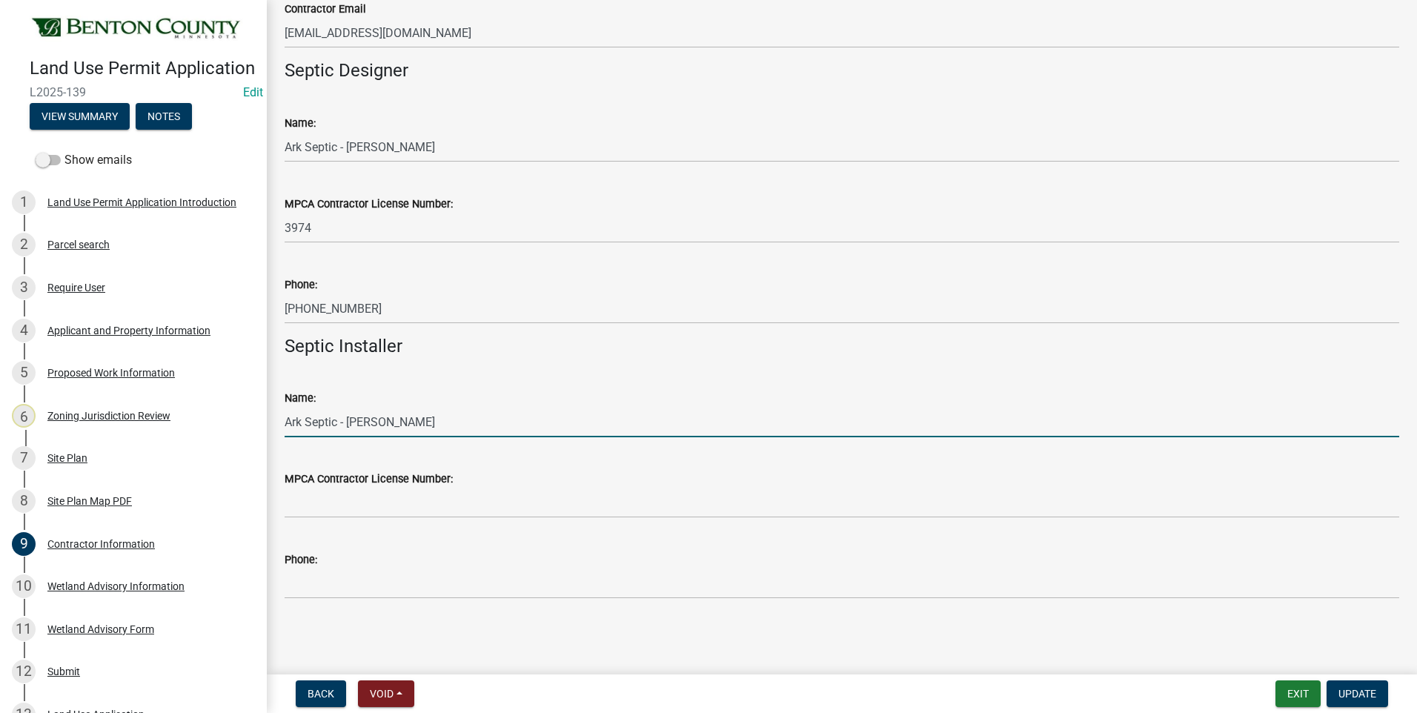
drag, startPoint x: 439, startPoint y: 422, endPoint x: 278, endPoint y: 416, distance: 161.7
click at [278, 416] on div "Name: Ark Septic - [PERSON_NAME]" at bounding box center [841, 402] width 1137 height 69
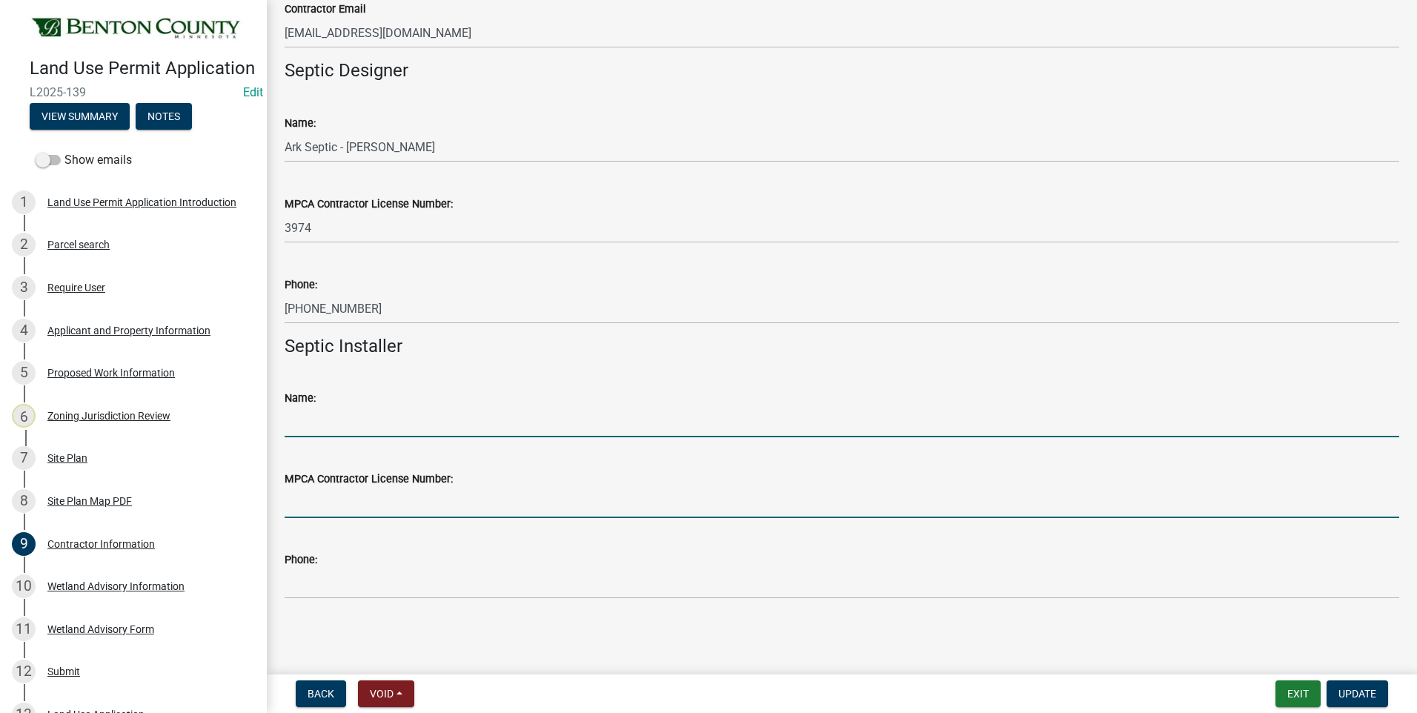
click at [299, 505] on input "MPCA Contractor License Number:" at bounding box center [842, 503] width 1115 height 30
